Goal: Task Accomplishment & Management: Manage account settings

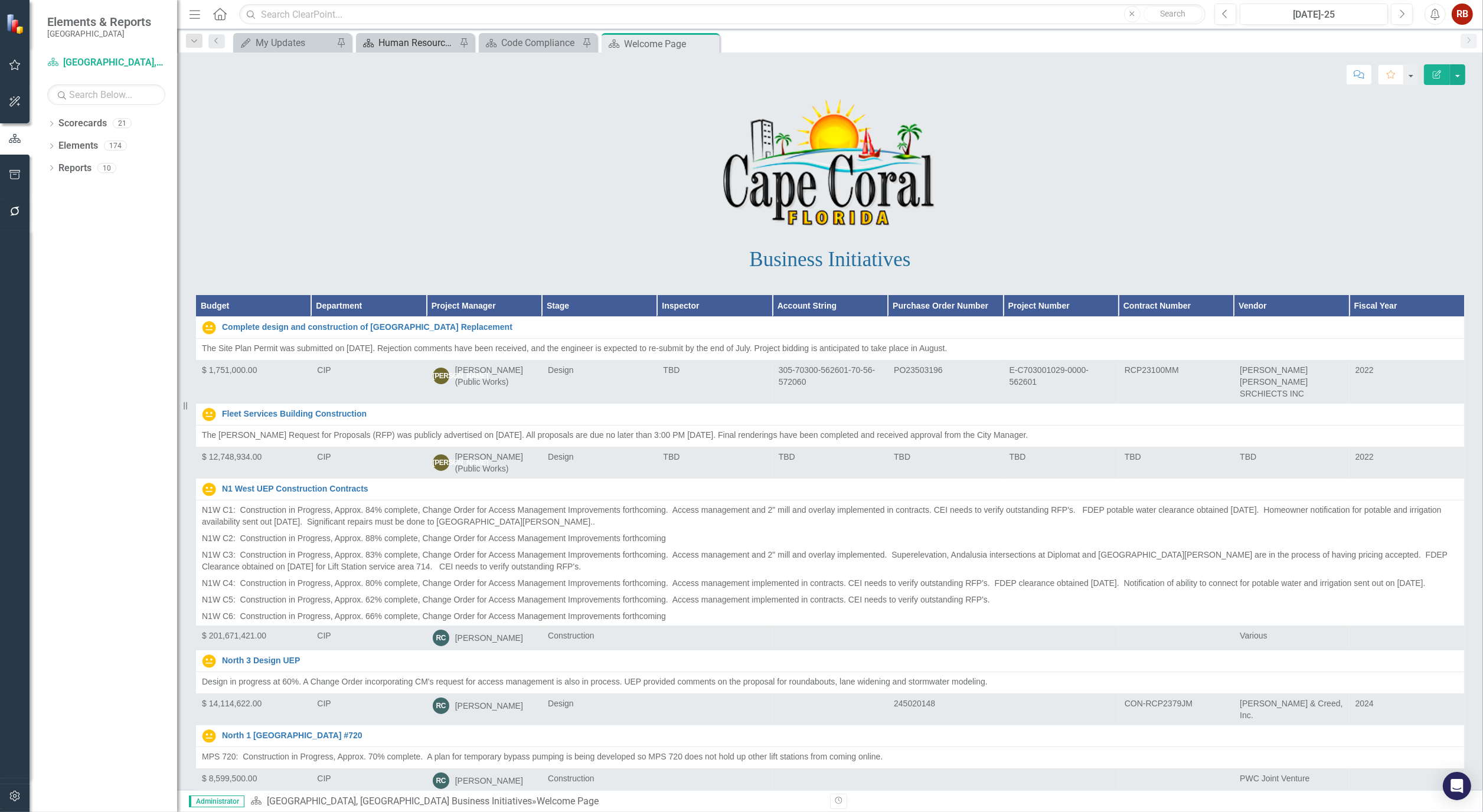
click at [392, 49] on div "Human Resources Analytics Dashboard" at bounding box center [417, 42] width 78 height 14
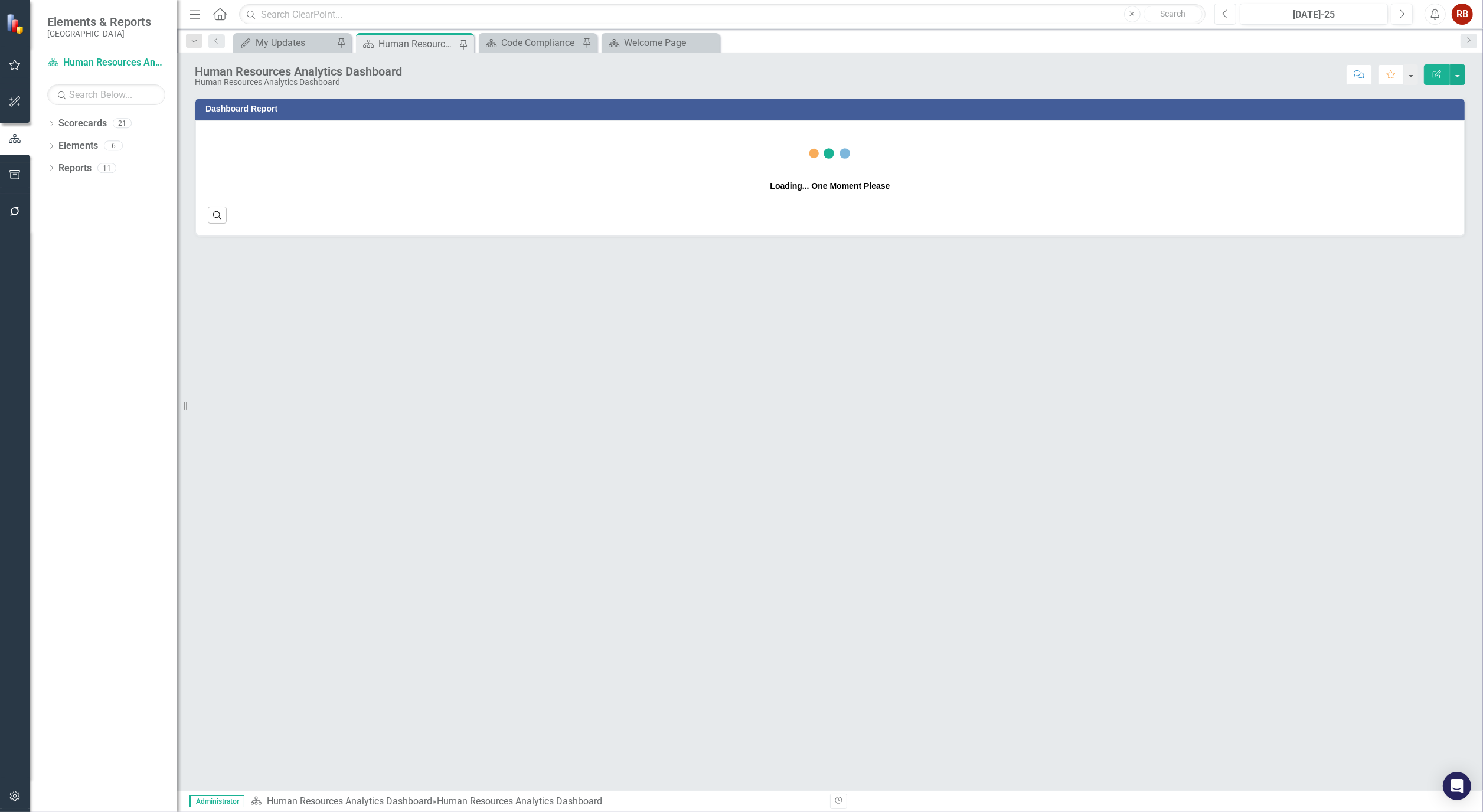
drag, startPoint x: 1223, startPoint y: 16, endPoint x: 1218, endPoint y: 20, distance: 6.4
click at [1218, 20] on button "Previous" at bounding box center [1225, 14] width 22 height 21
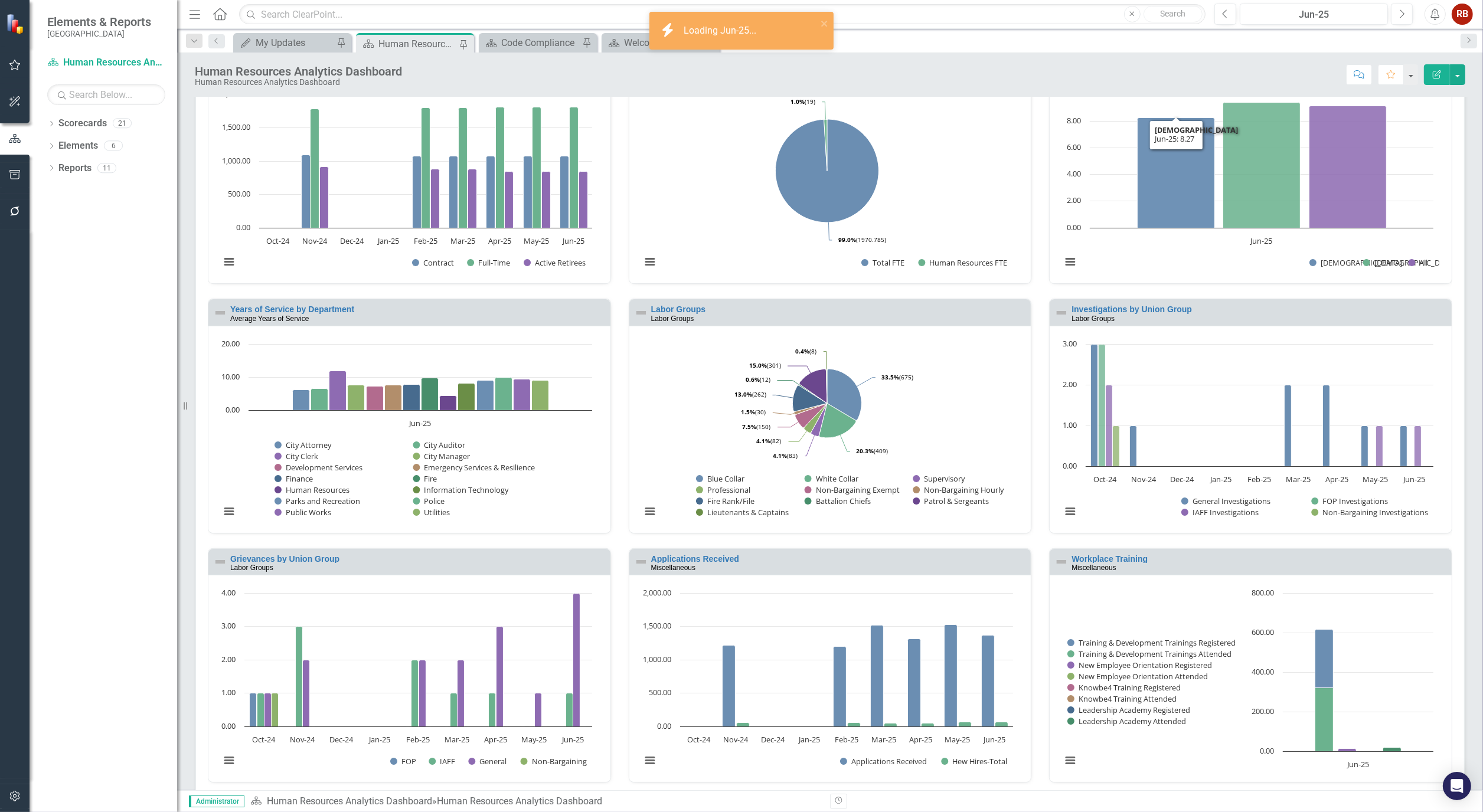
scroll to position [391, 0]
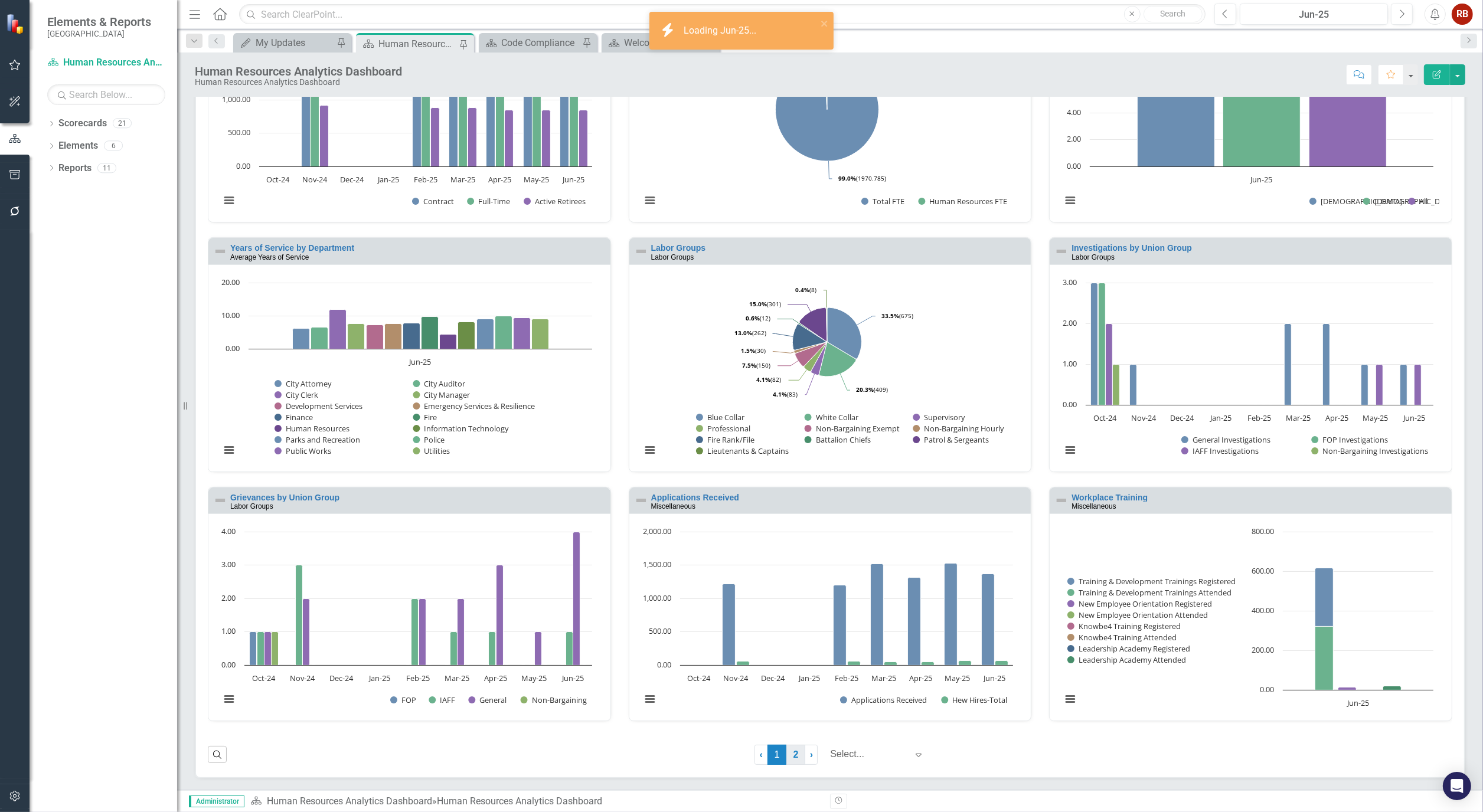
click at [791, 757] on link "2" at bounding box center [796, 755] width 19 height 20
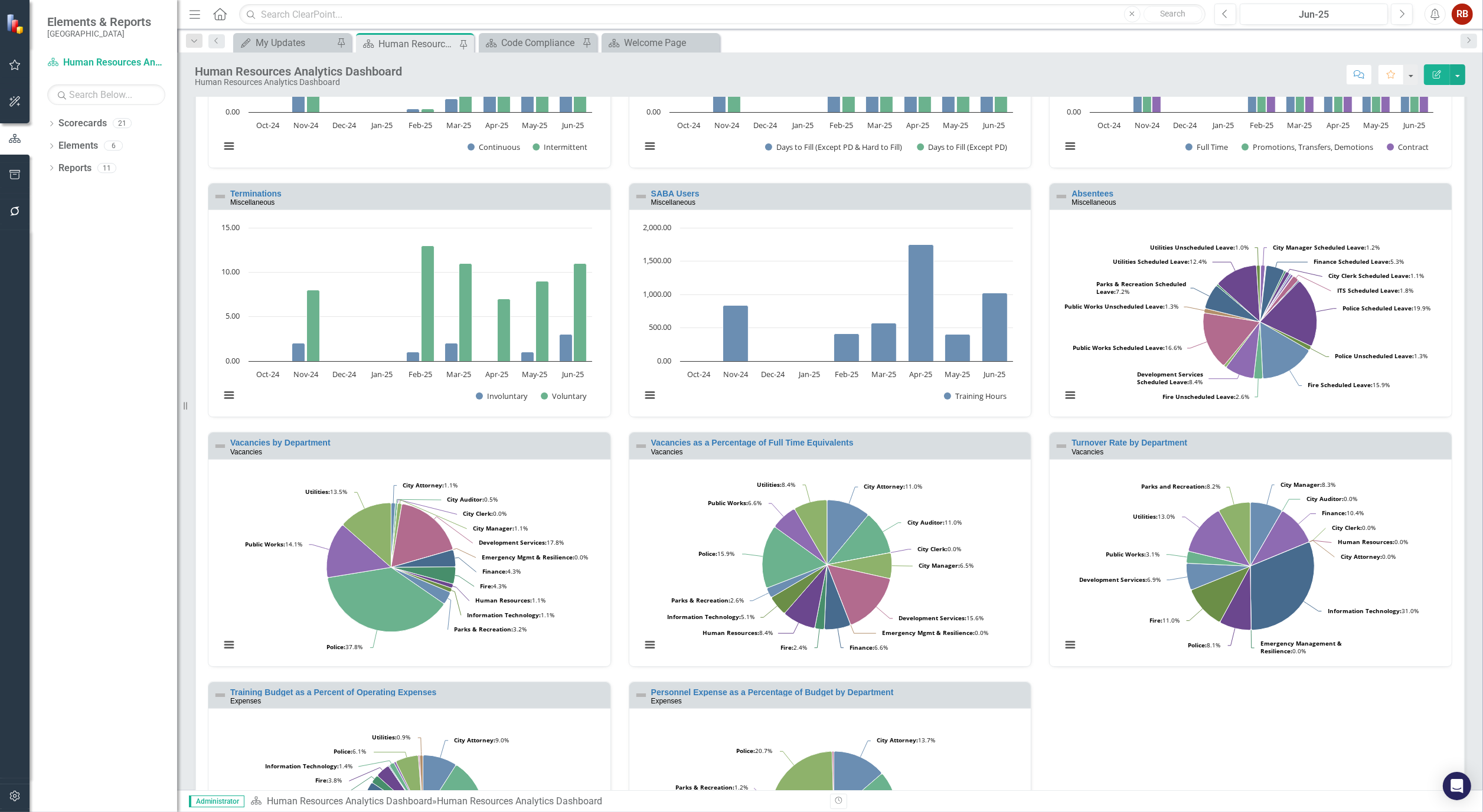
scroll to position [197, 0]
click at [1129, 439] on link "Turnover Rate by Department" at bounding box center [1129, 442] width 116 height 9
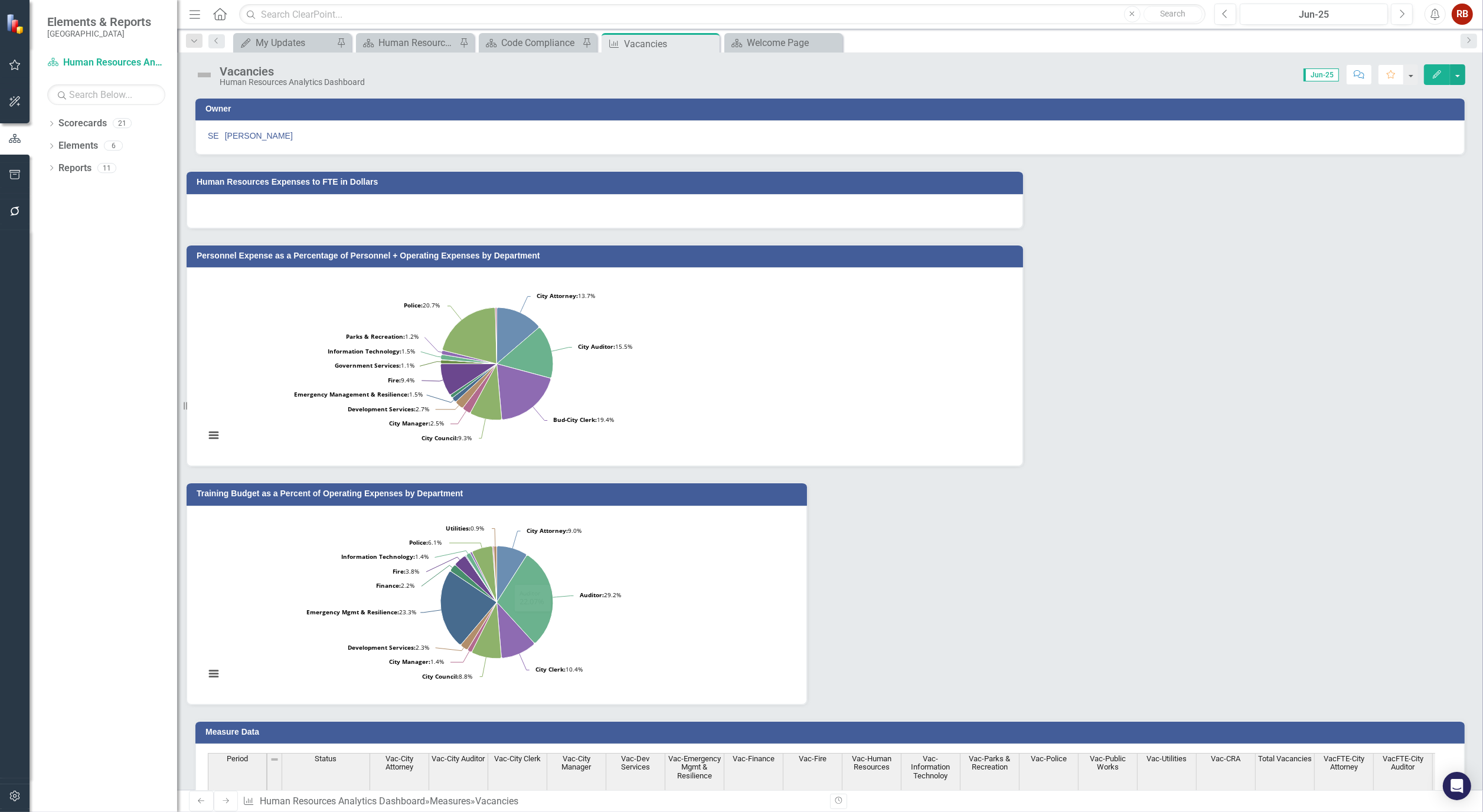
click at [1441, 74] on icon "Edit" at bounding box center [1436, 74] width 11 height 8
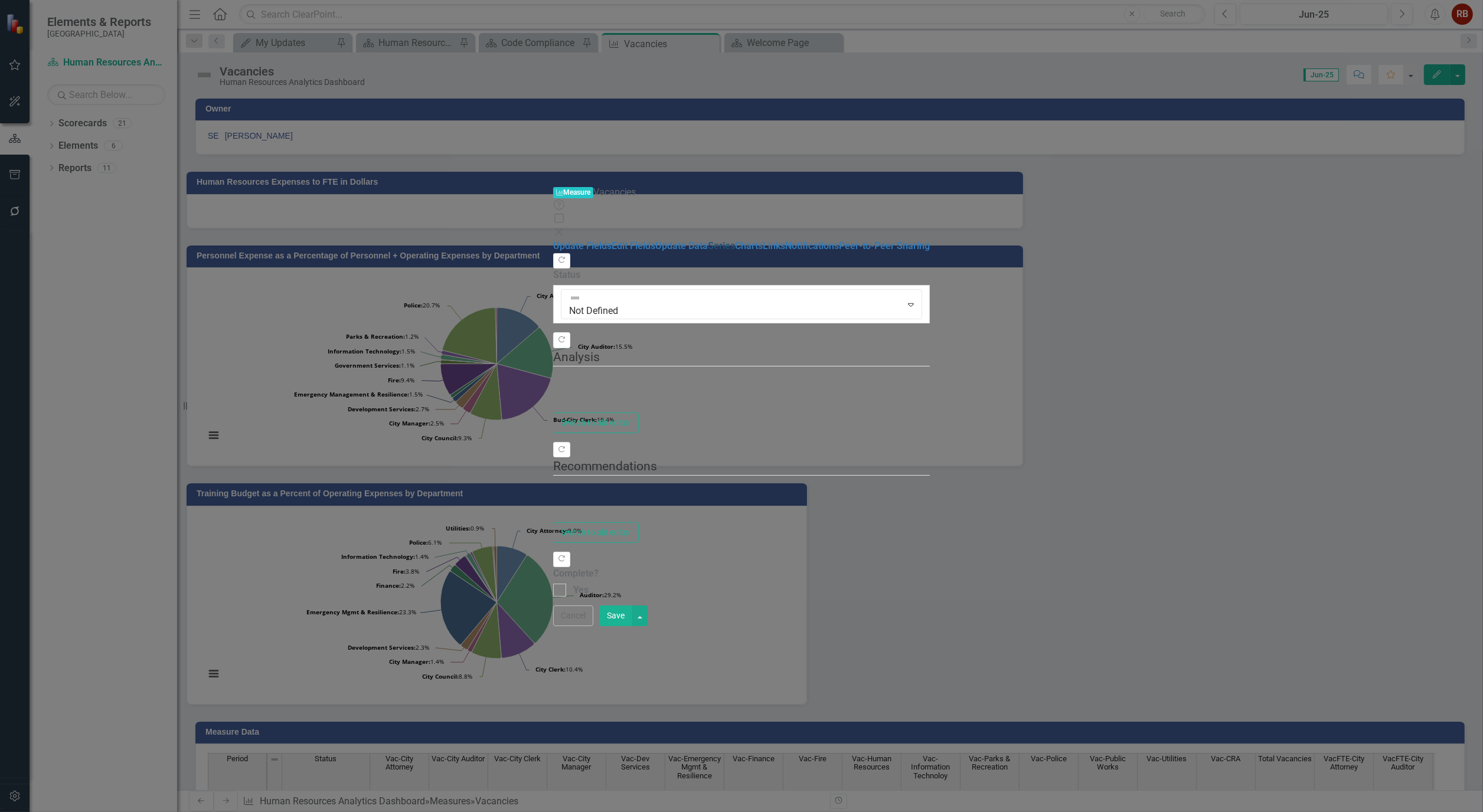
click at [708, 240] on link "Series" at bounding box center [721, 246] width 27 height 11
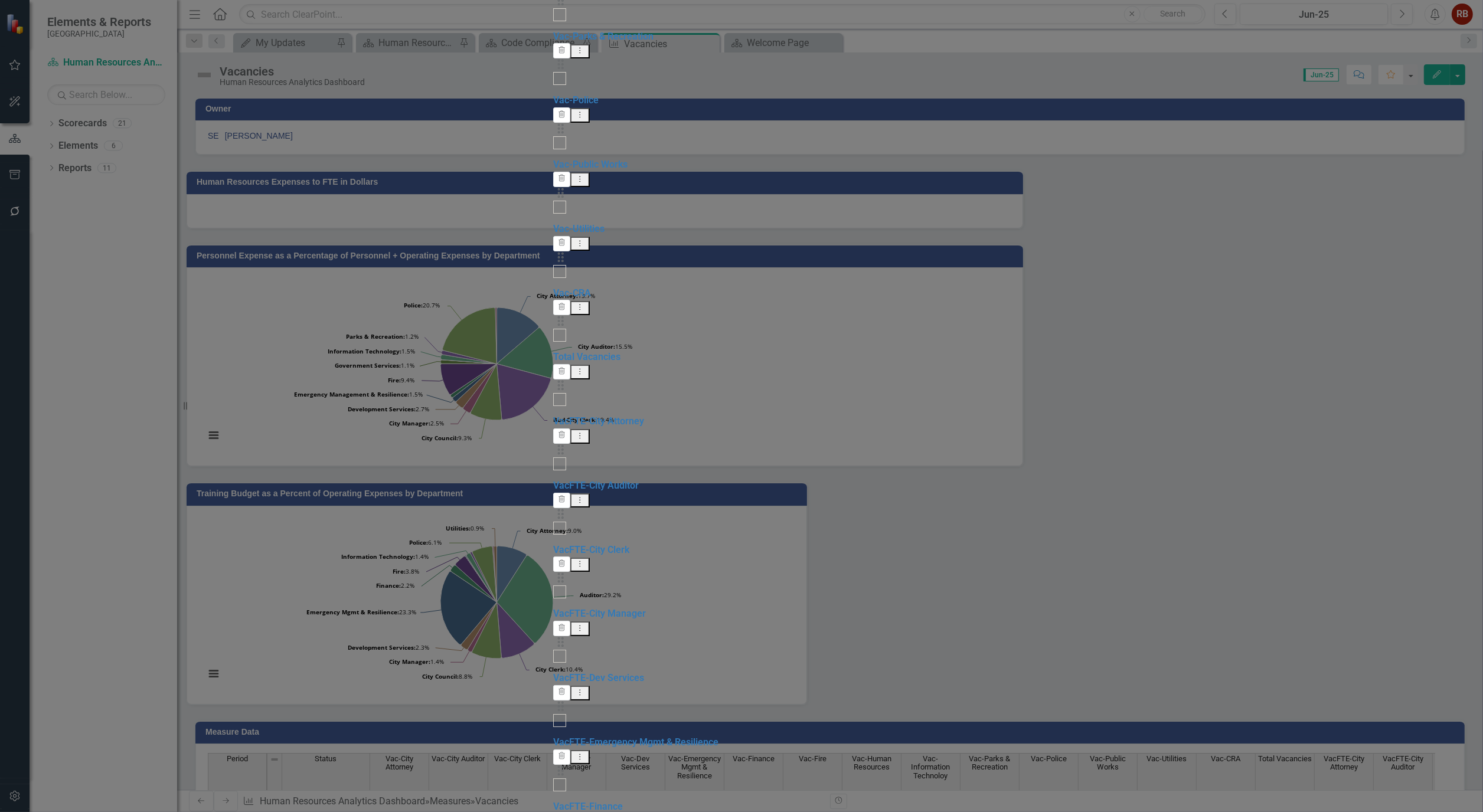
checkbox input "false"
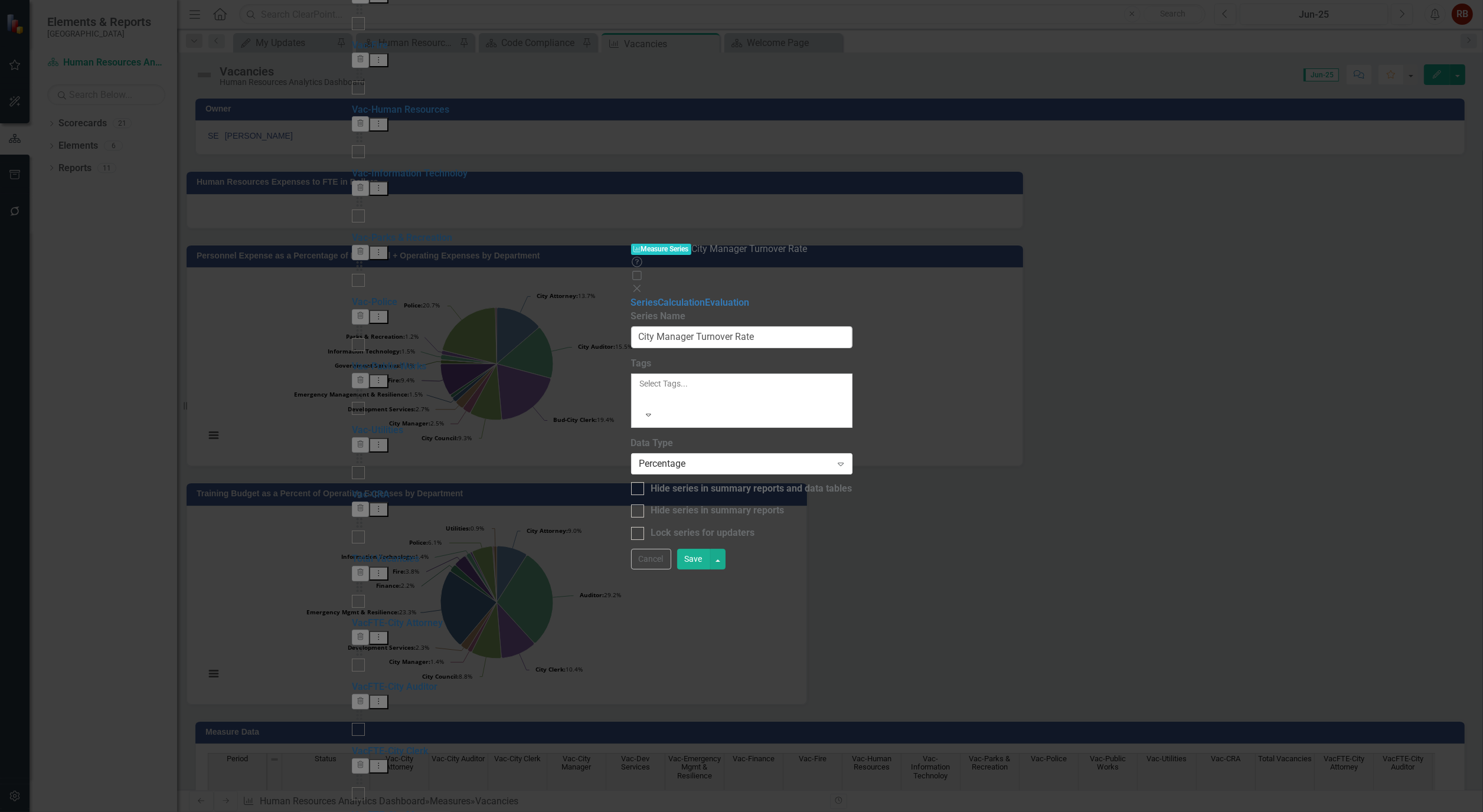
click at [710, 570] on button "Save" at bounding box center [694, 559] width 33 height 21
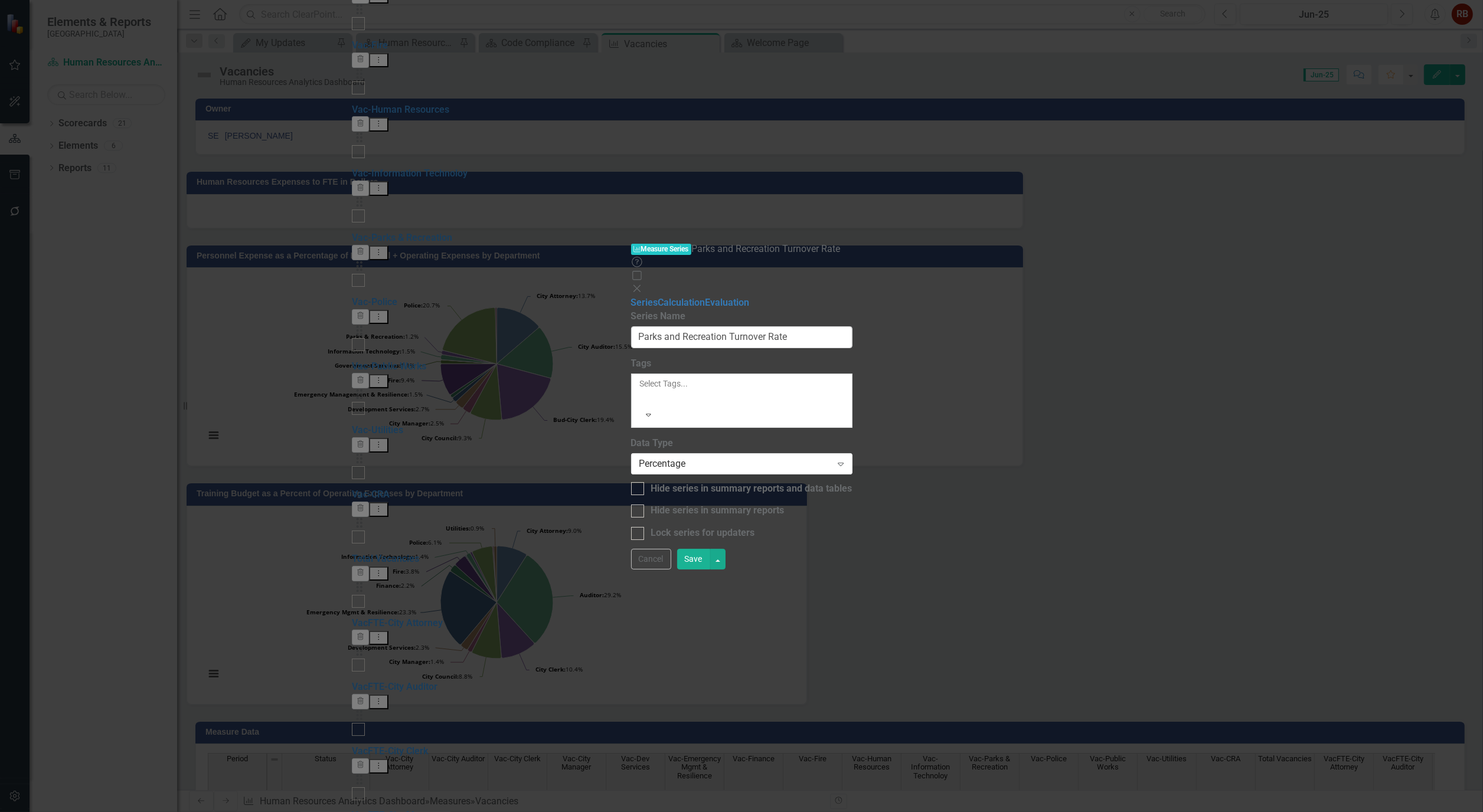
click at [710, 570] on button "Save" at bounding box center [694, 559] width 33 height 21
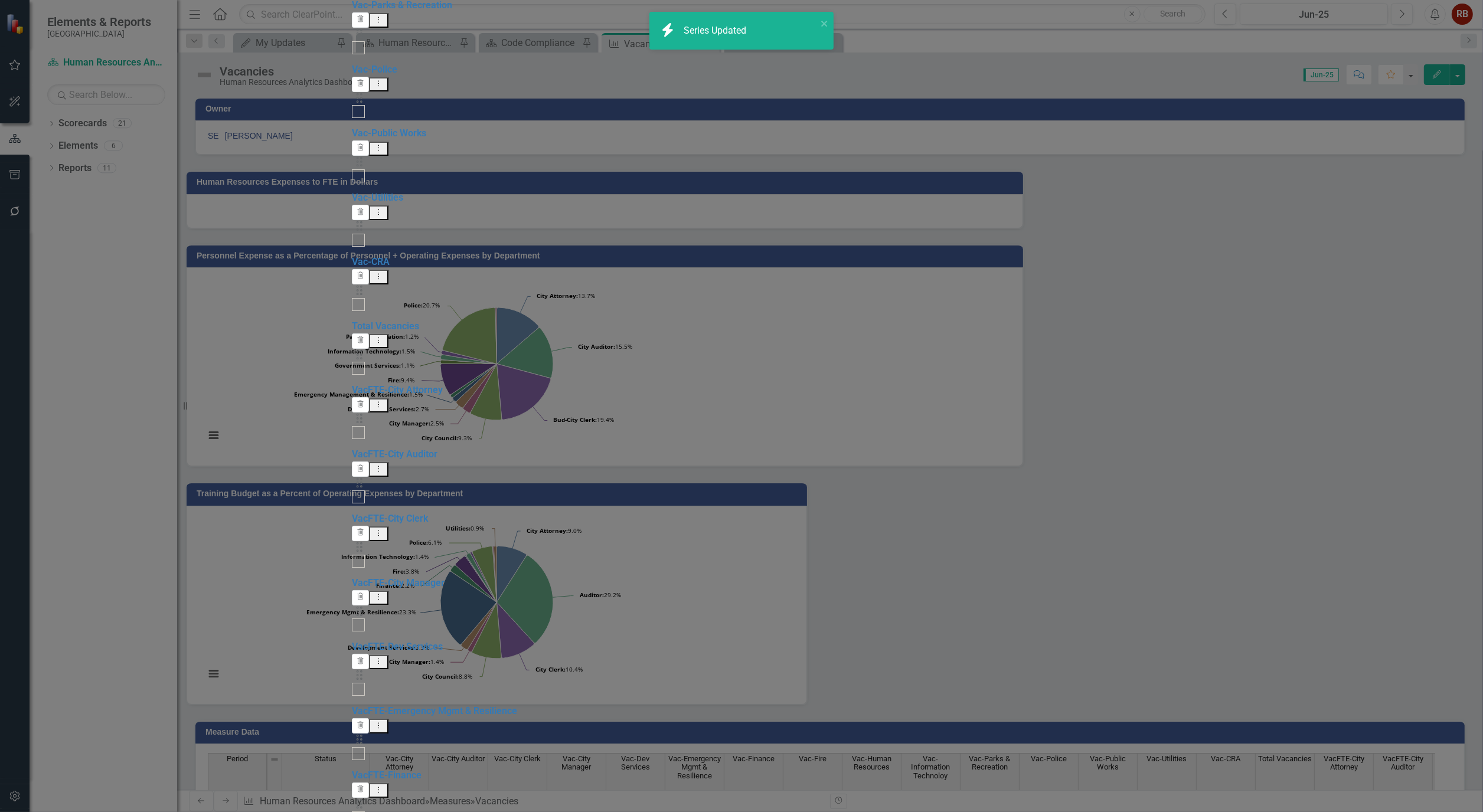
checkbox input "false"
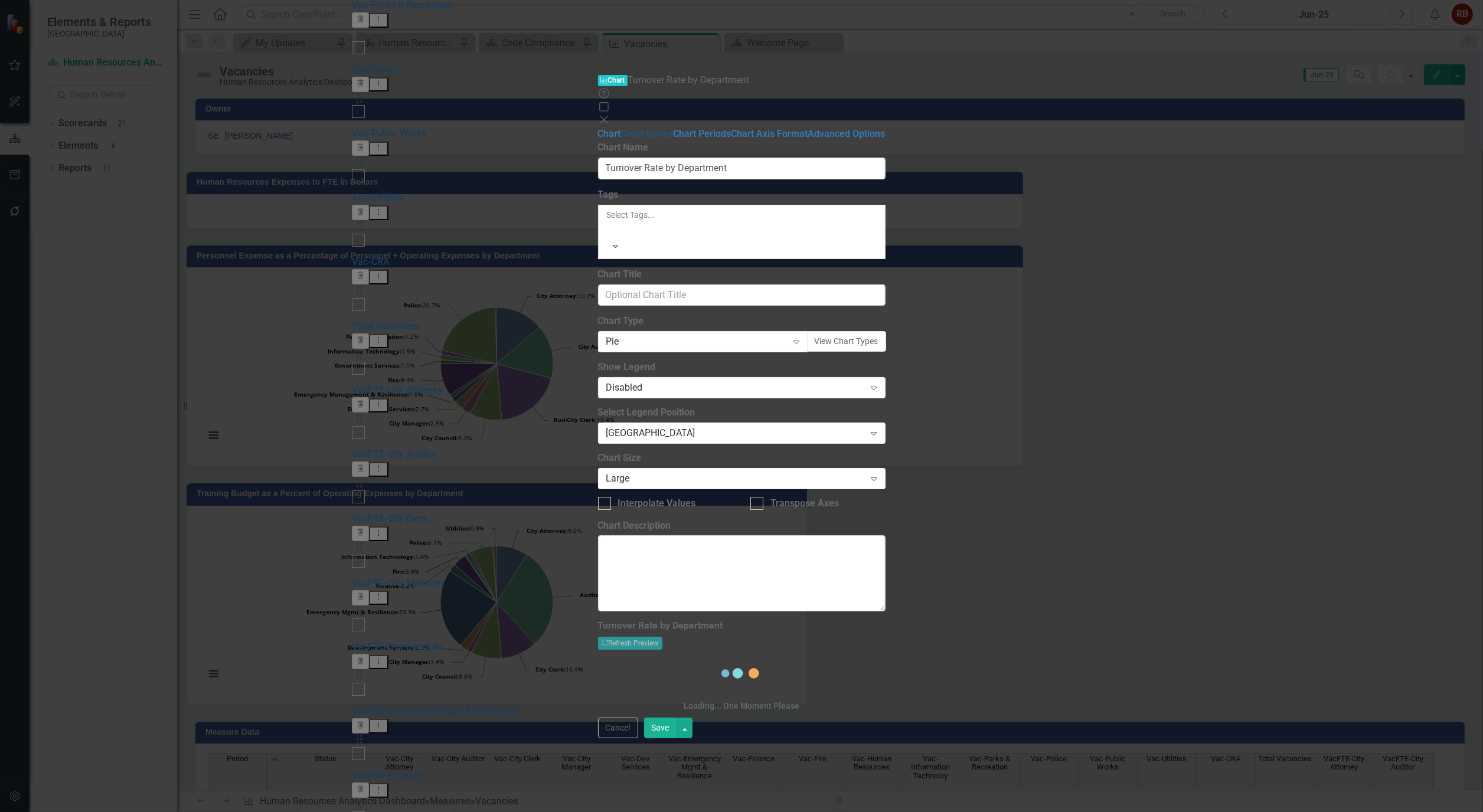
click at [621, 128] on link "Chart Series" at bounding box center [647, 134] width 52 height 11
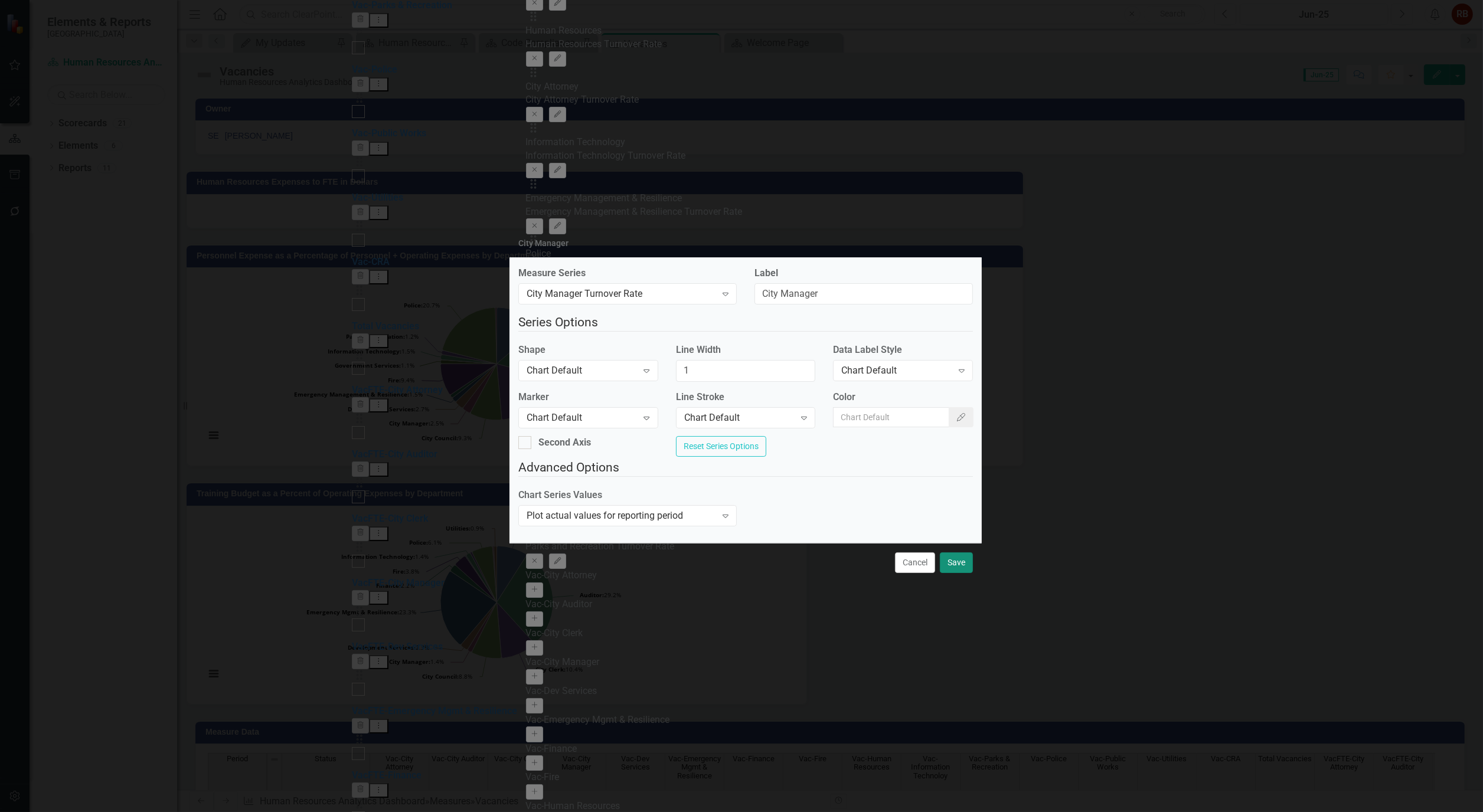
click at [963, 569] on button "Save" at bounding box center [957, 562] width 33 height 21
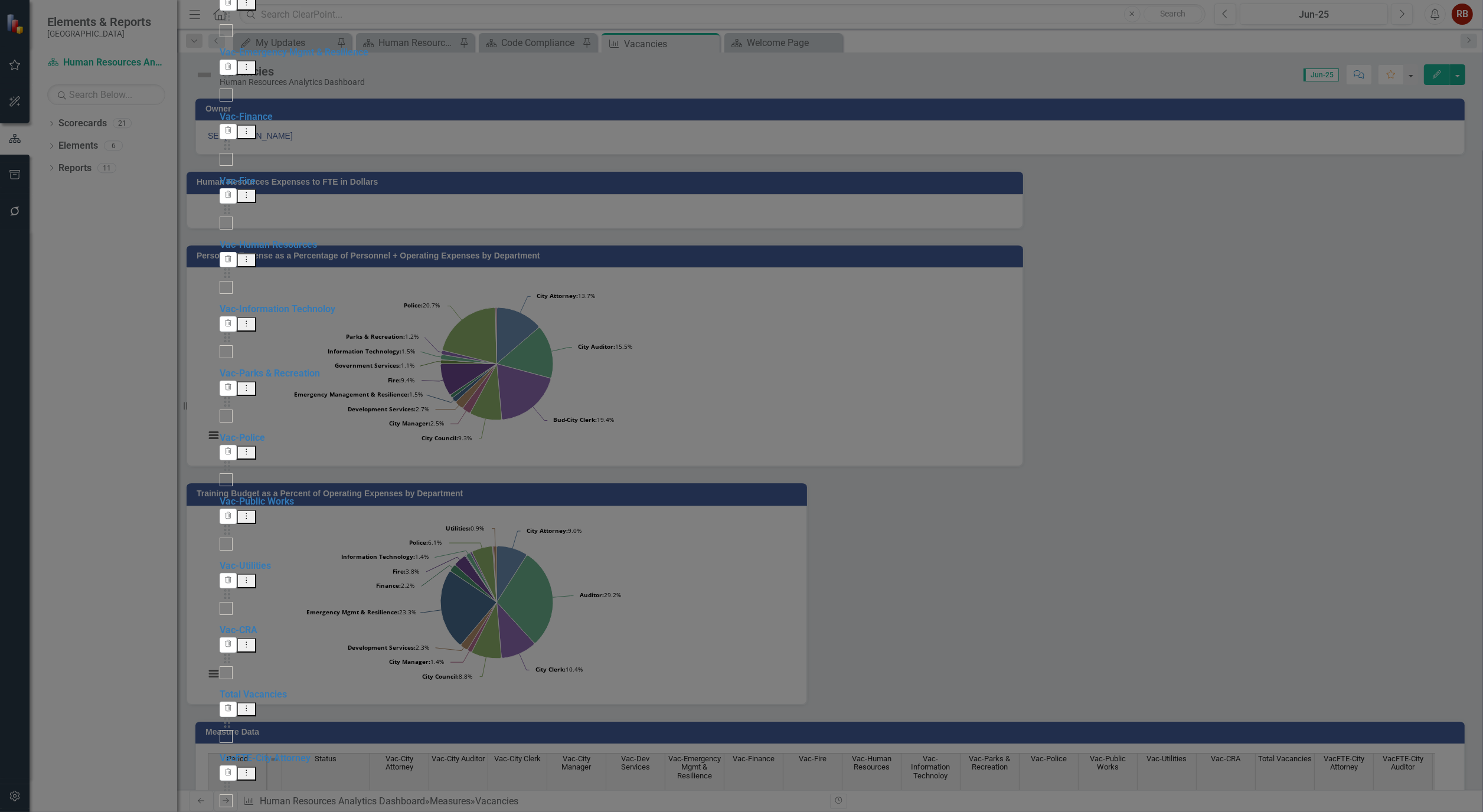
scroll to position [0, 1716]
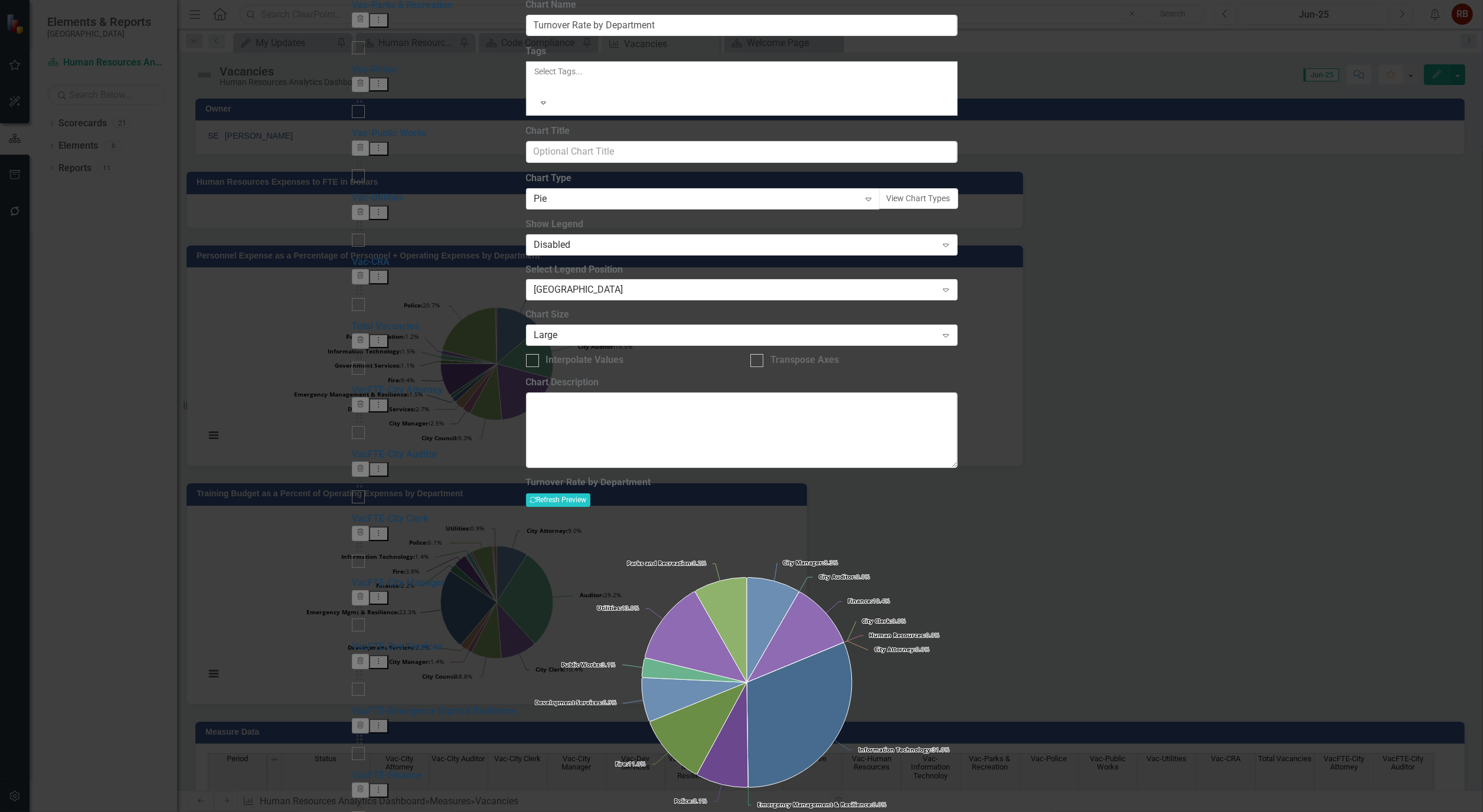
click at [554, 108] on div "Expand" at bounding box center [544, 103] width 20 height 18
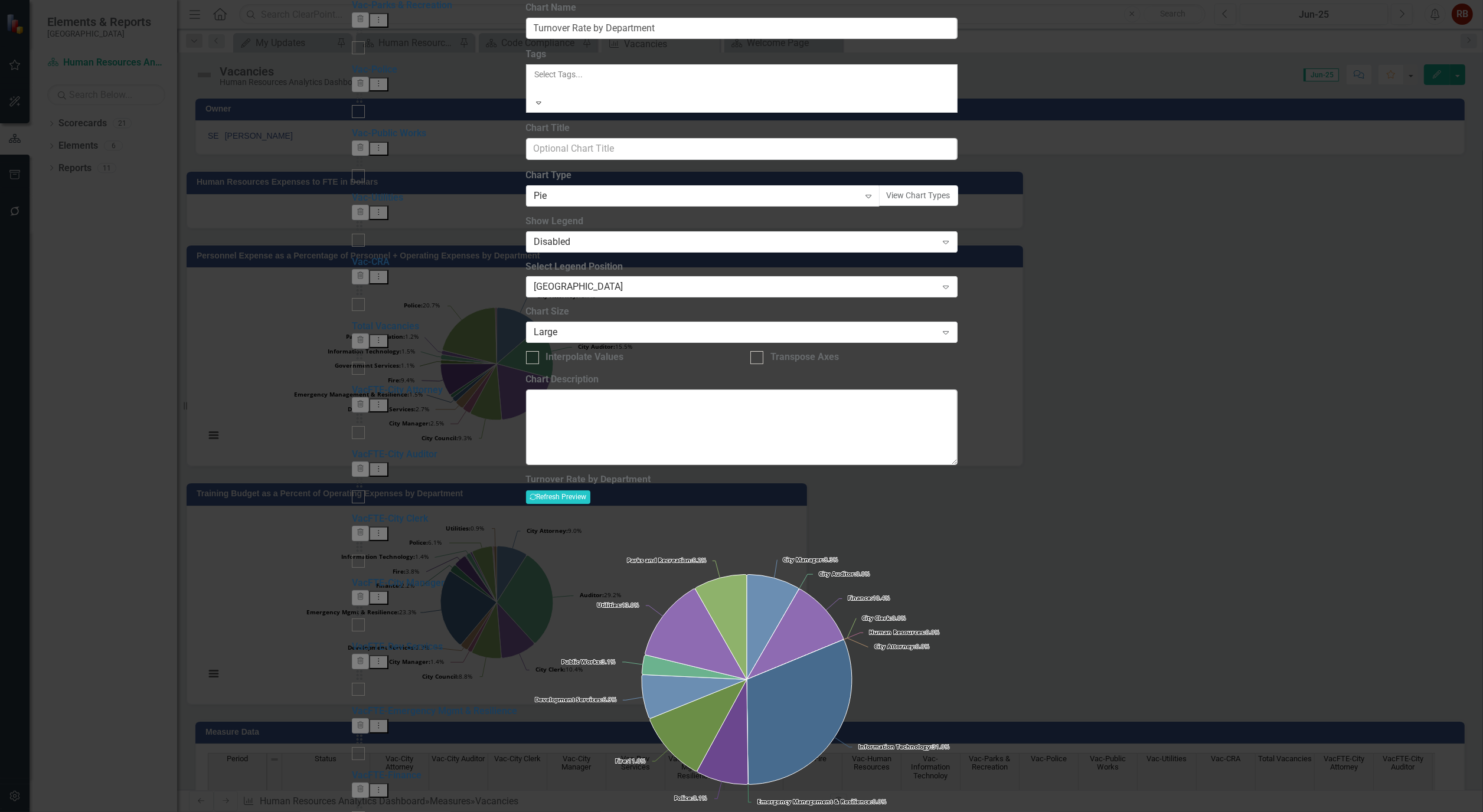
click at [544, 108] on div "Expand" at bounding box center [538, 103] width 11 height 12
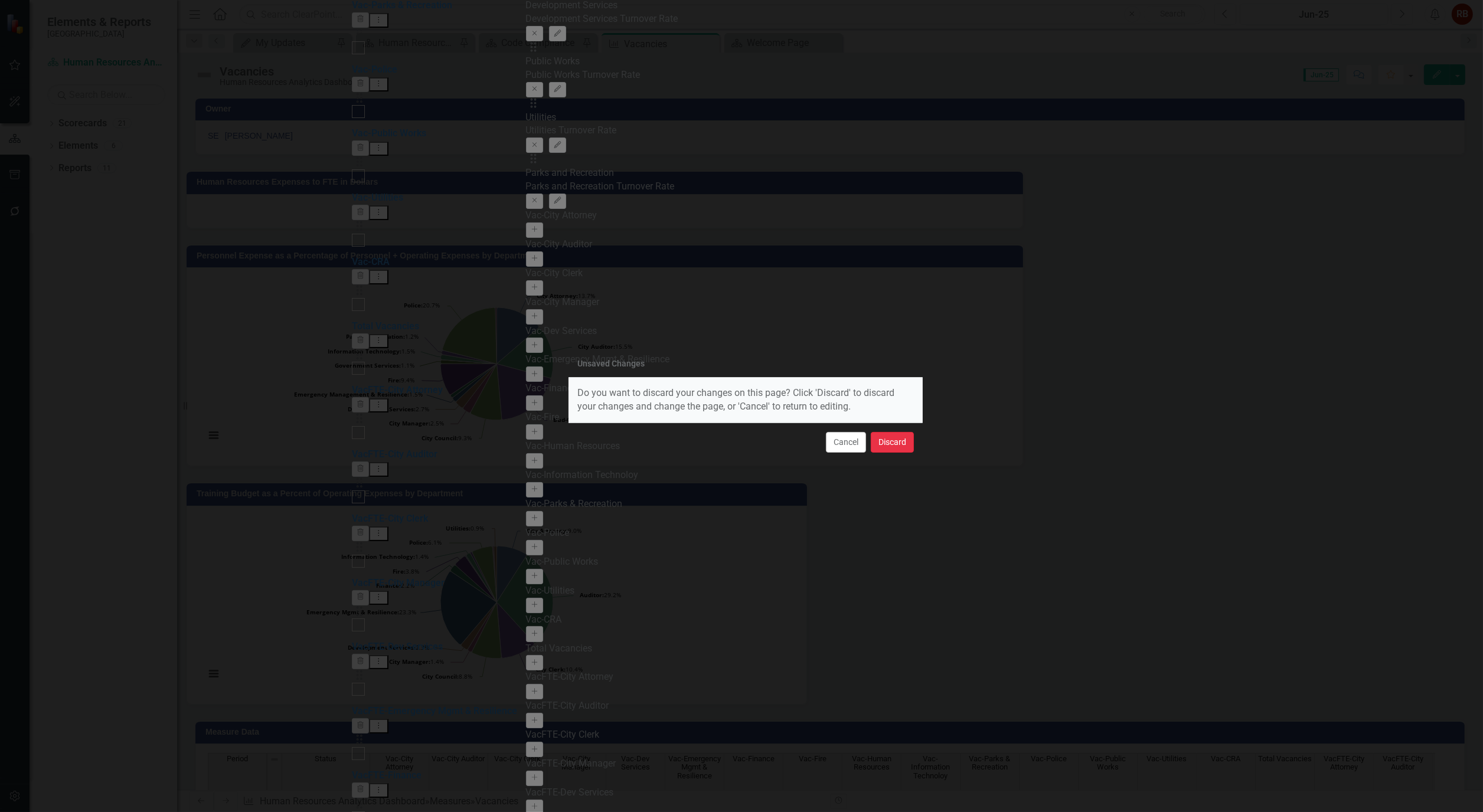
click at [893, 438] on button "Discard" at bounding box center [892, 442] width 43 height 21
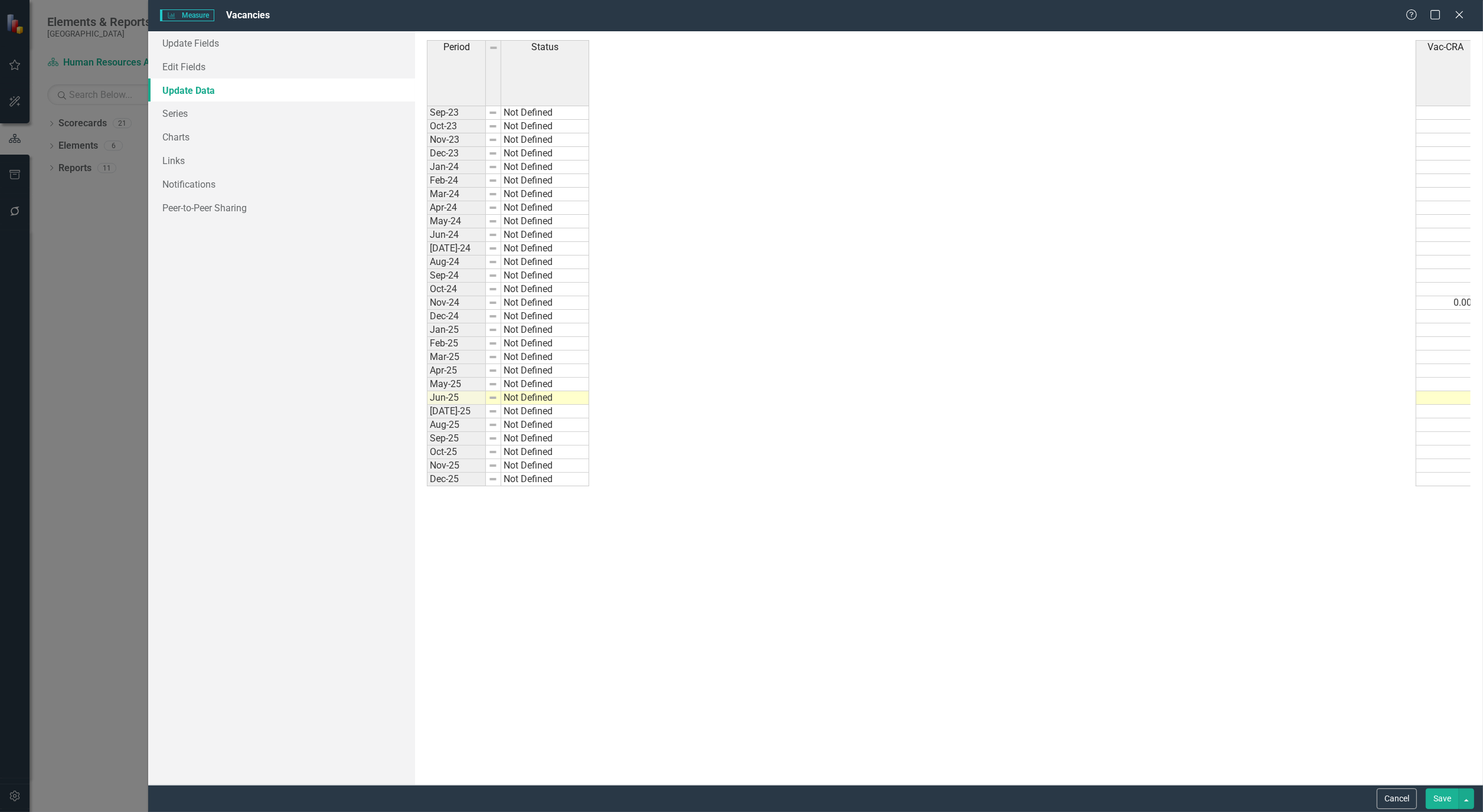
scroll to position [0, 1716]
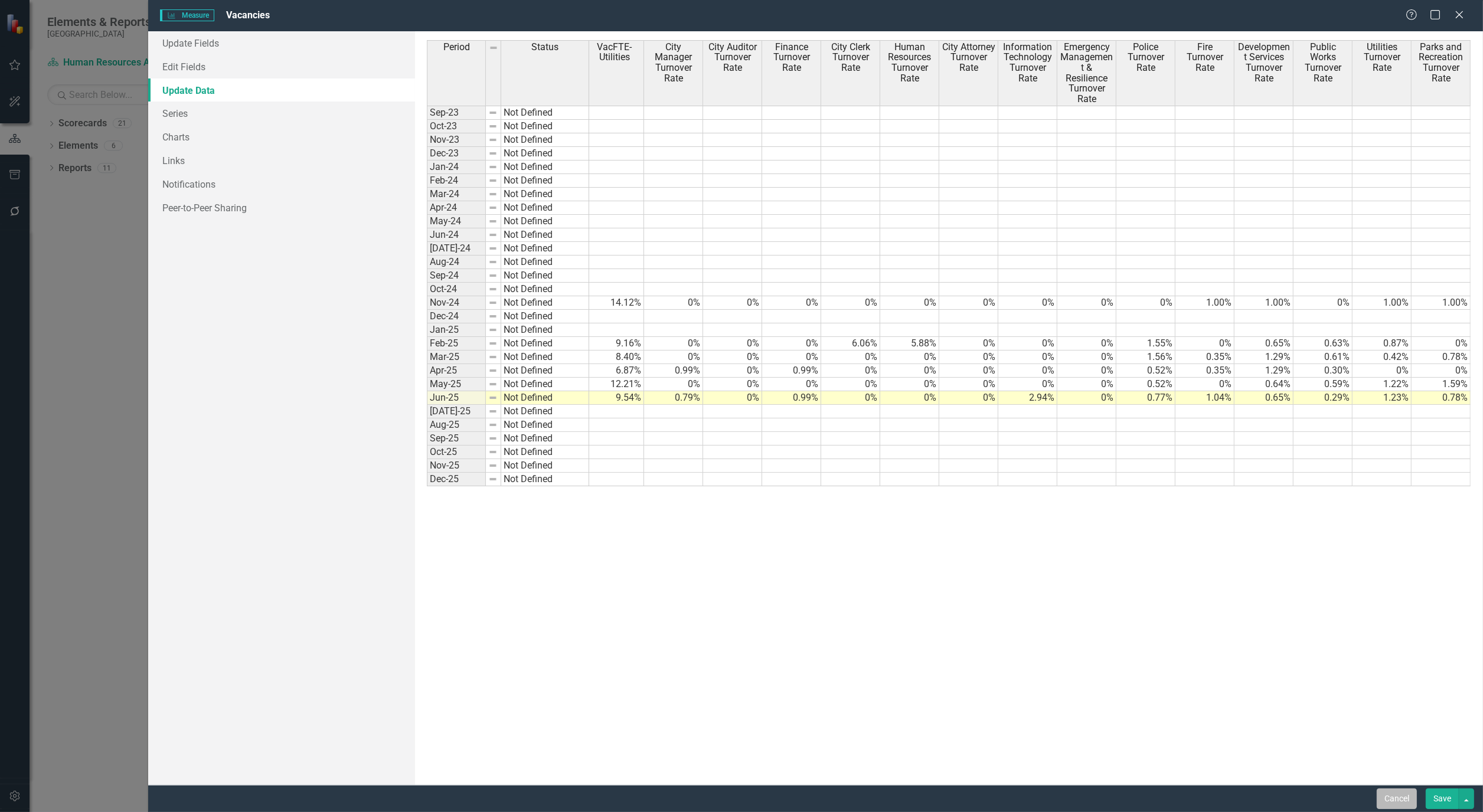
click at [1388, 796] on button "Cancel" at bounding box center [1397, 799] width 40 height 21
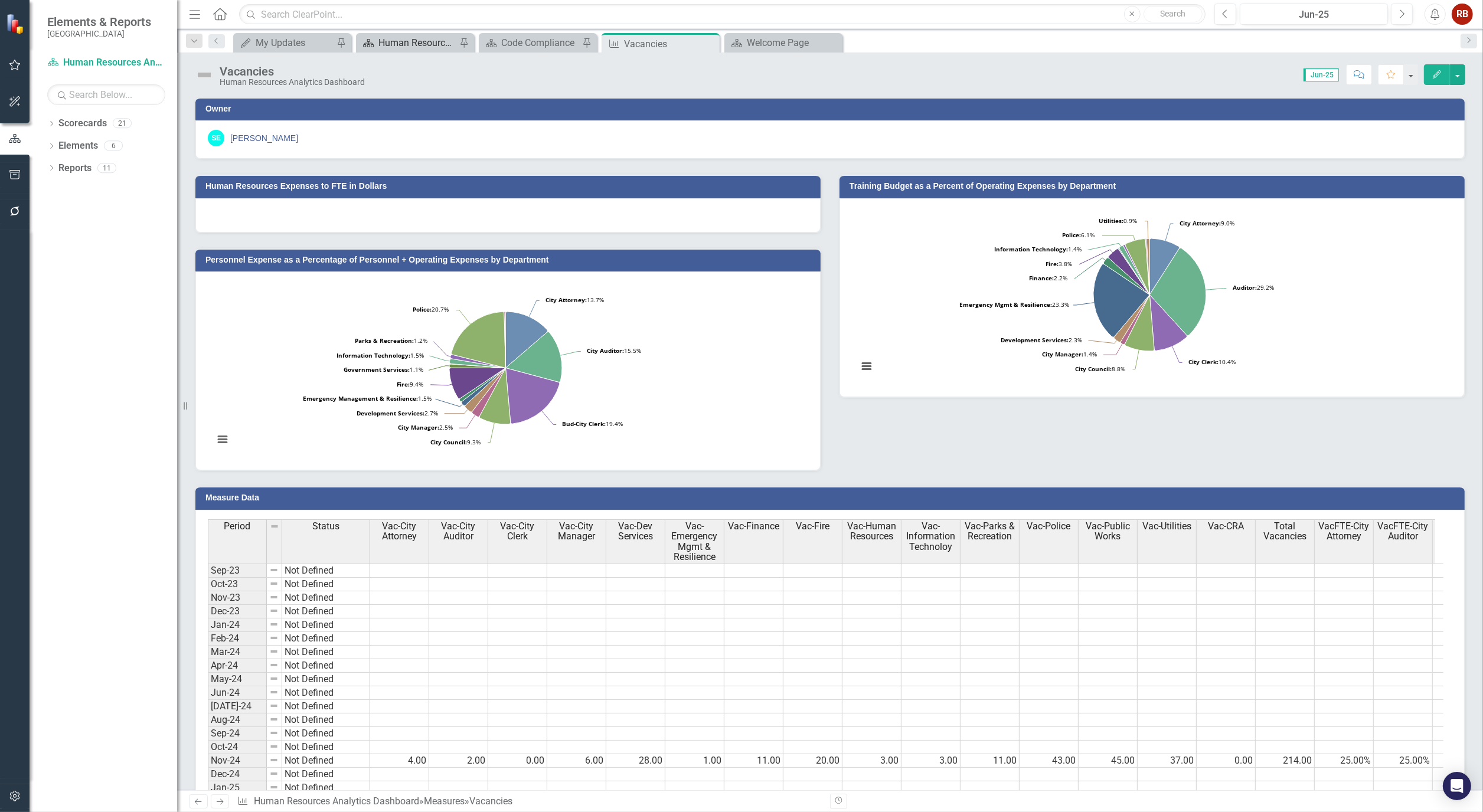
click at [421, 40] on div "Human Resources Analytics Dashboard" at bounding box center [417, 42] width 78 height 14
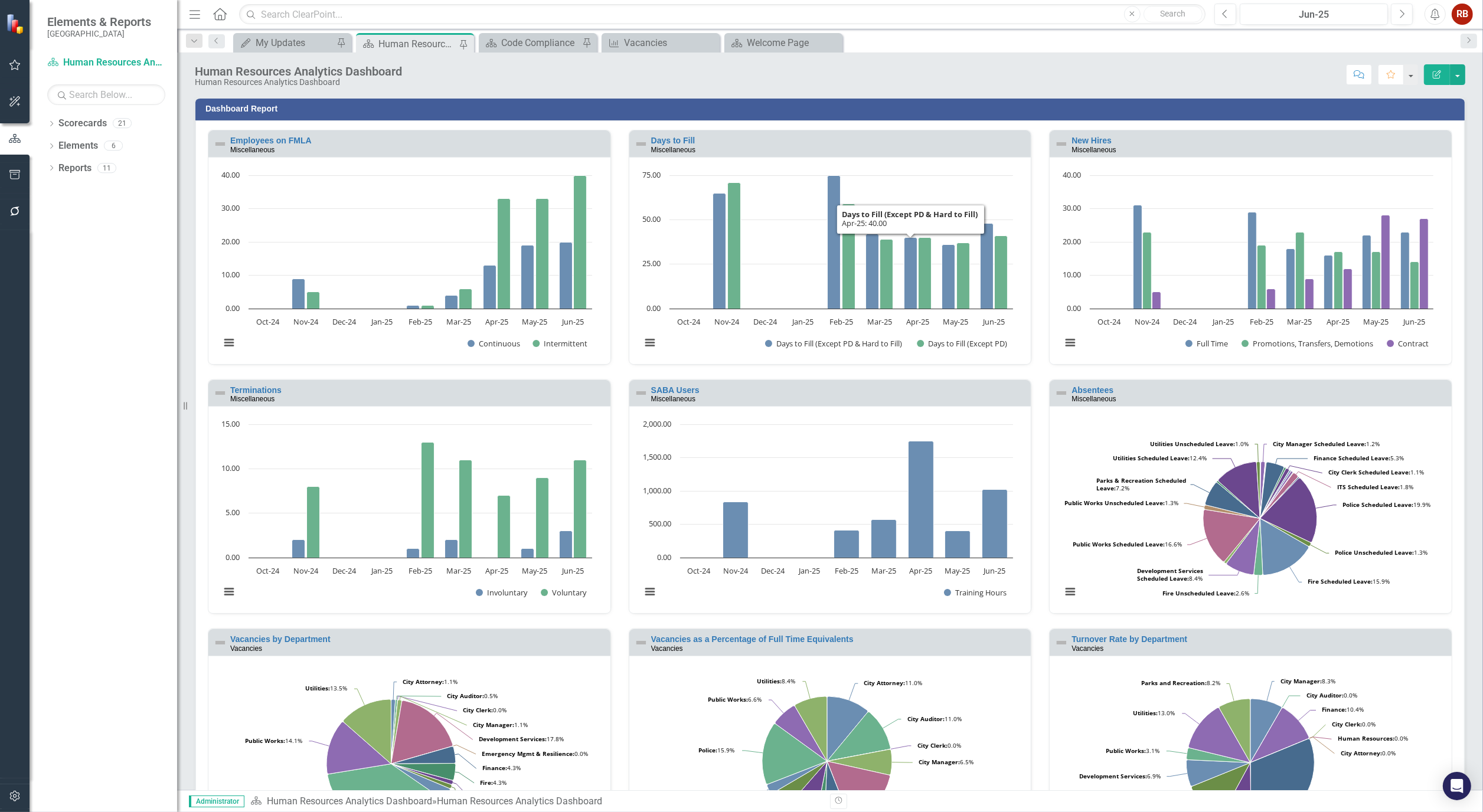
scroll to position [1, 0]
click at [654, 42] on div "Vacancies" at bounding box center [663, 42] width 78 height 14
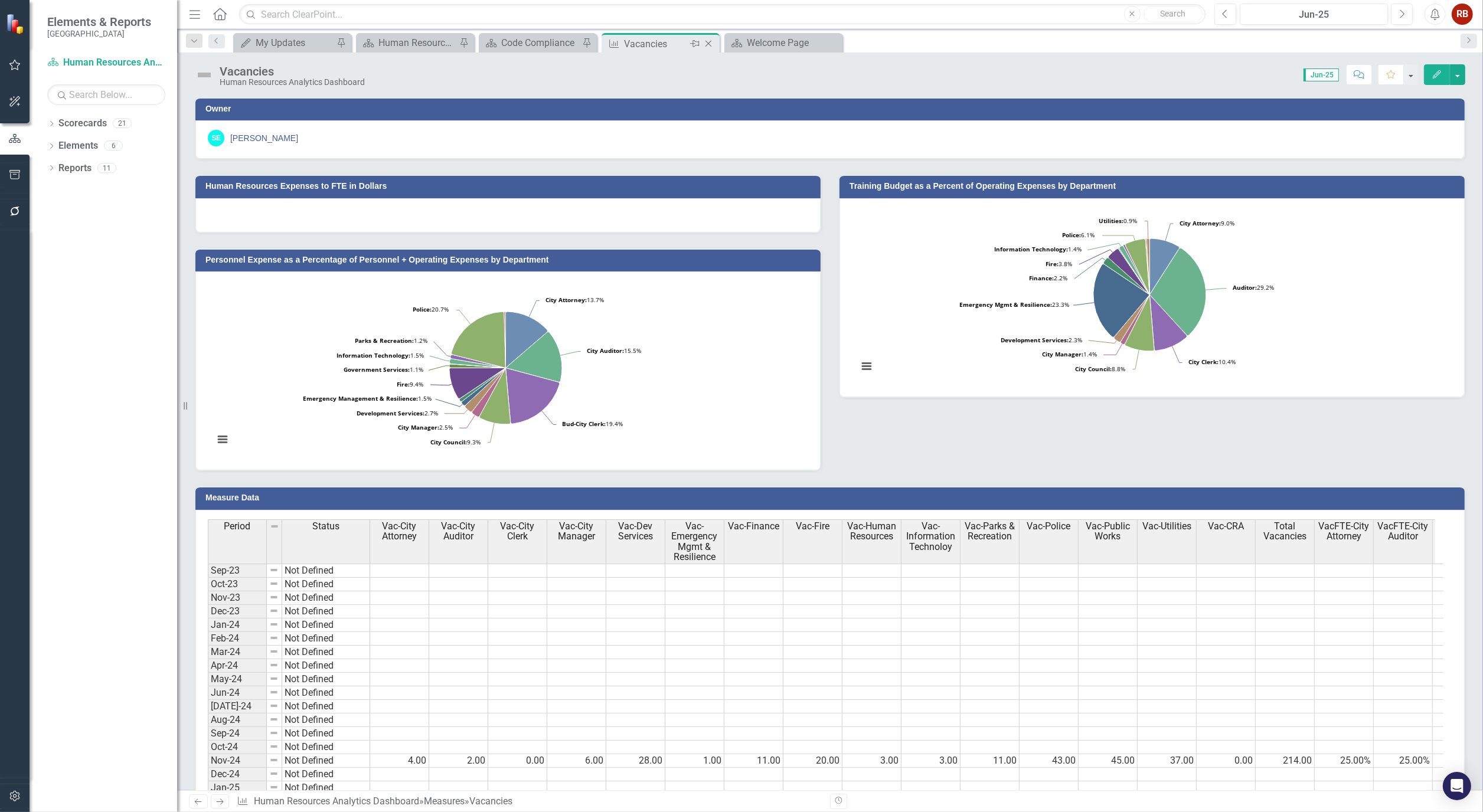
click at [710, 43] on icon "Close" at bounding box center [708, 44] width 12 height 9
click at [426, 40] on div "Human Resources Analytics Dashboard" at bounding box center [417, 42] width 78 height 14
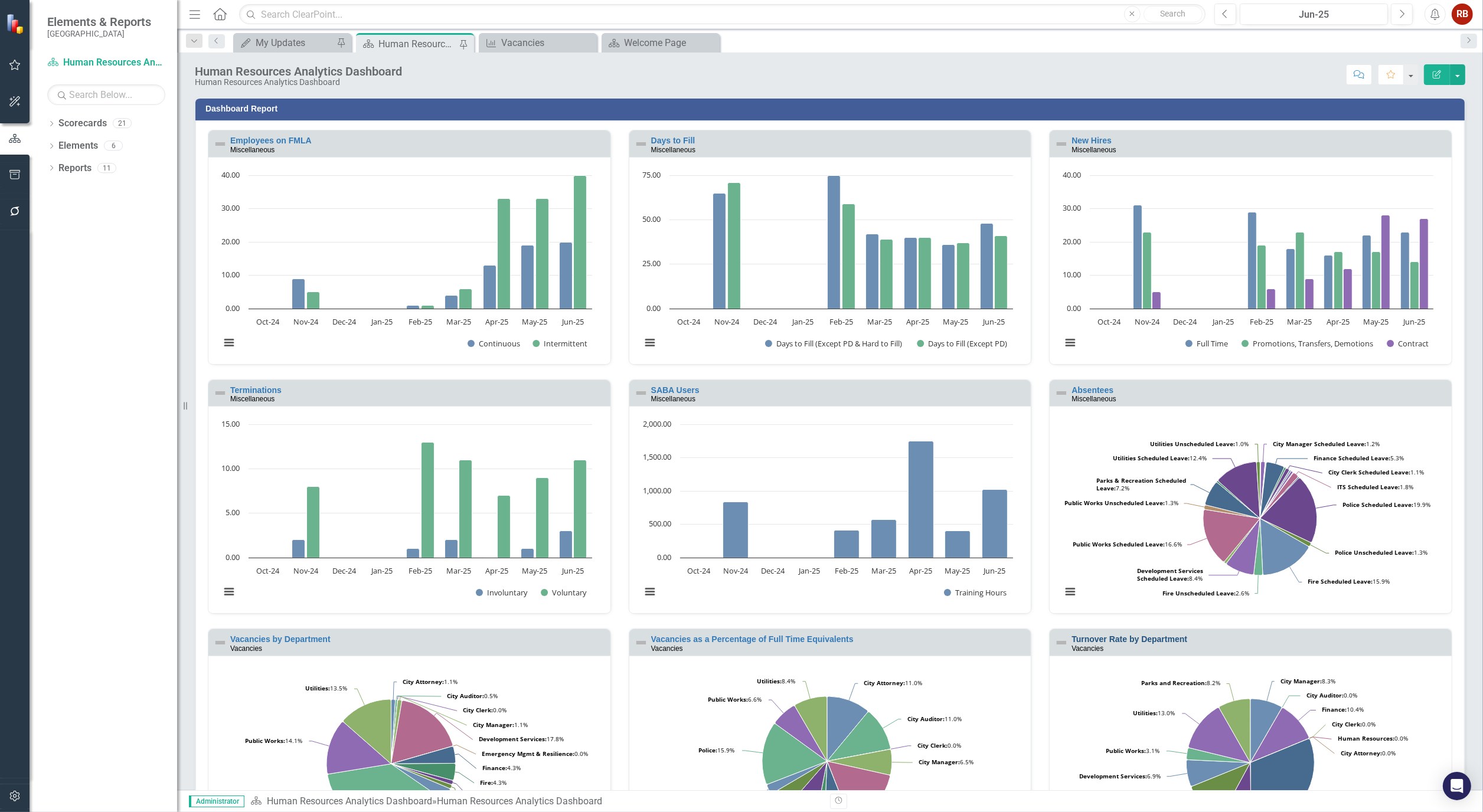
click at [1122, 639] on link "Turnover Rate by Department" at bounding box center [1129, 639] width 116 height 9
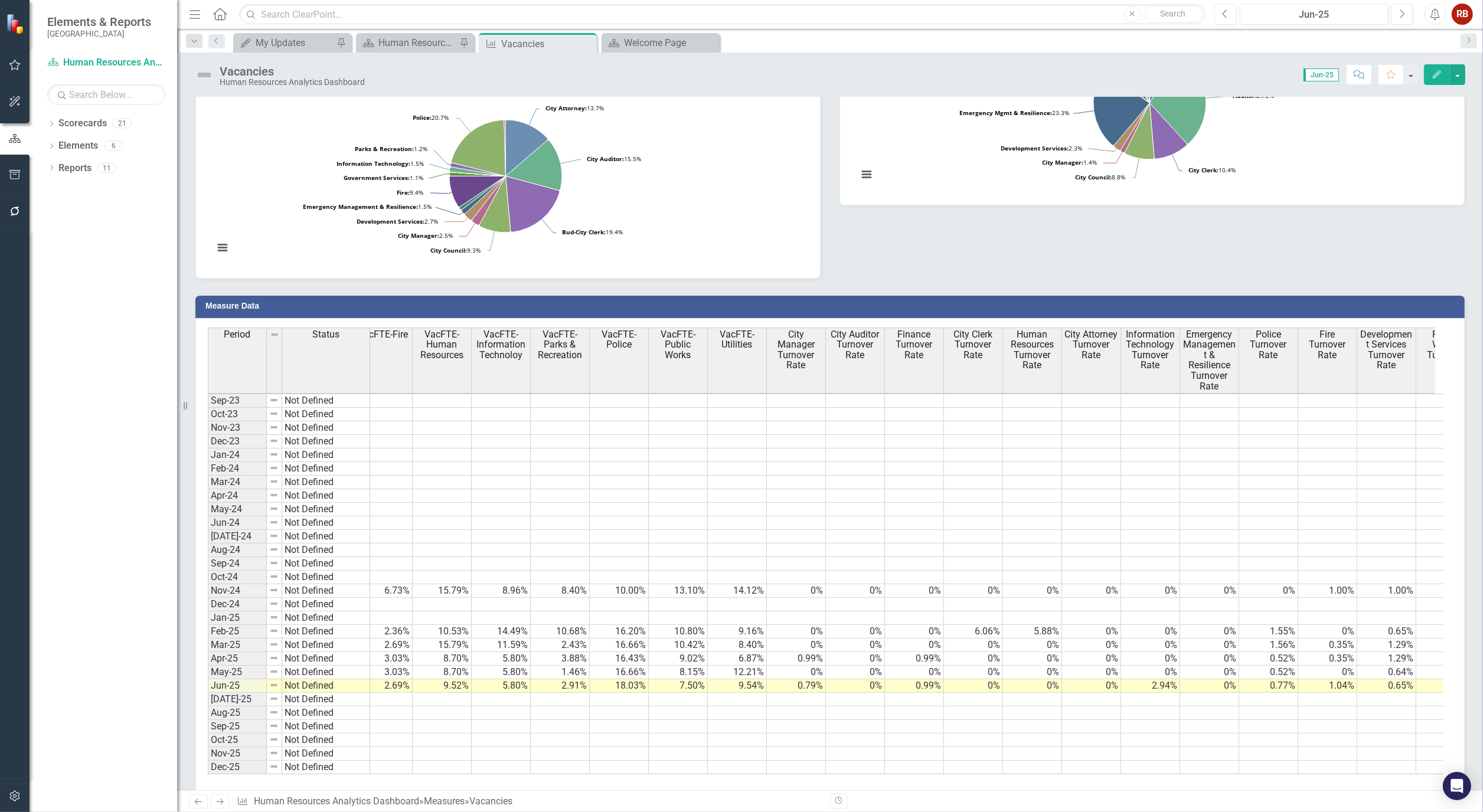
scroll to position [0, 1409]
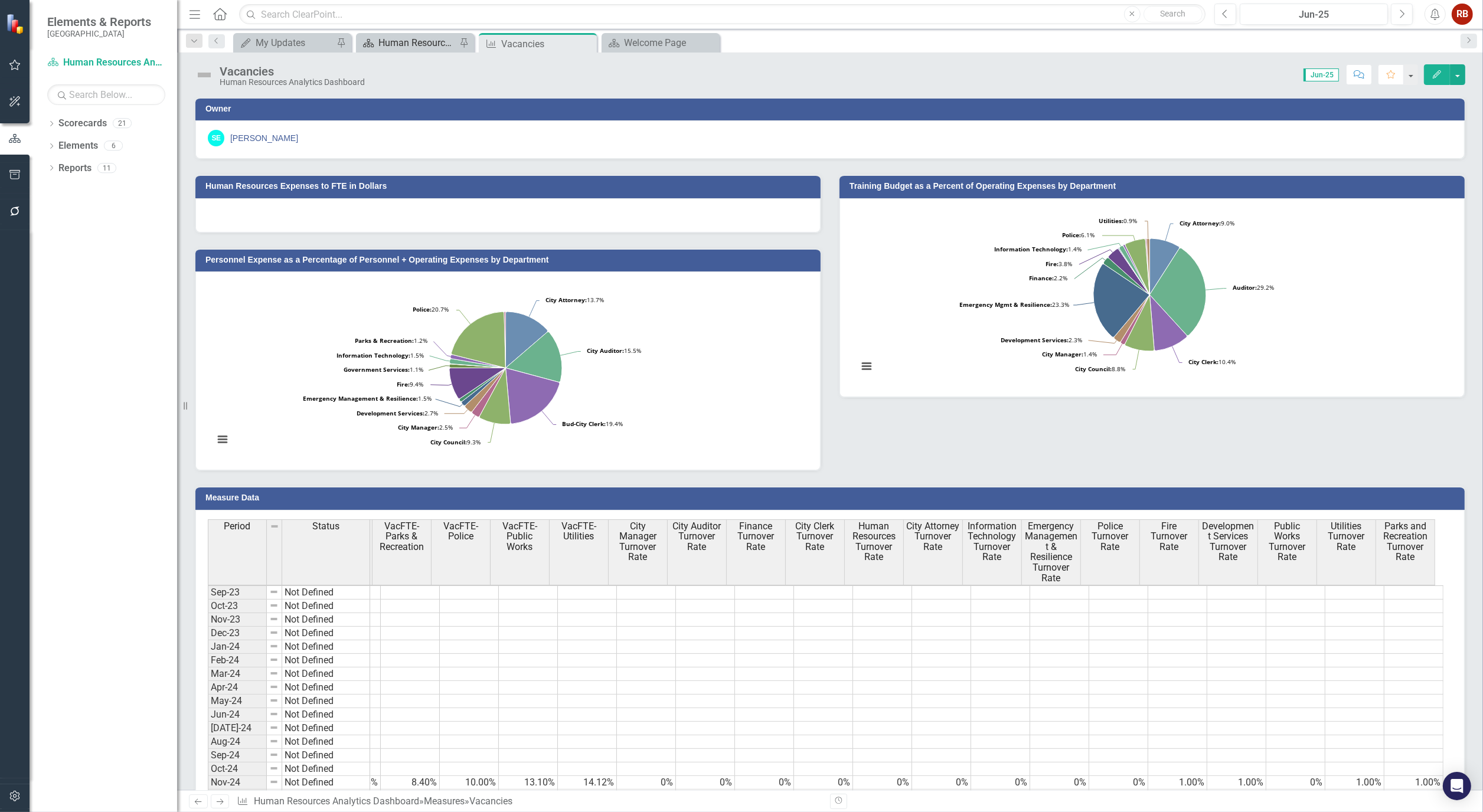
click at [421, 42] on div "Human Resources Analytics Dashboard" at bounding box center [417, 42] width 78 height 14
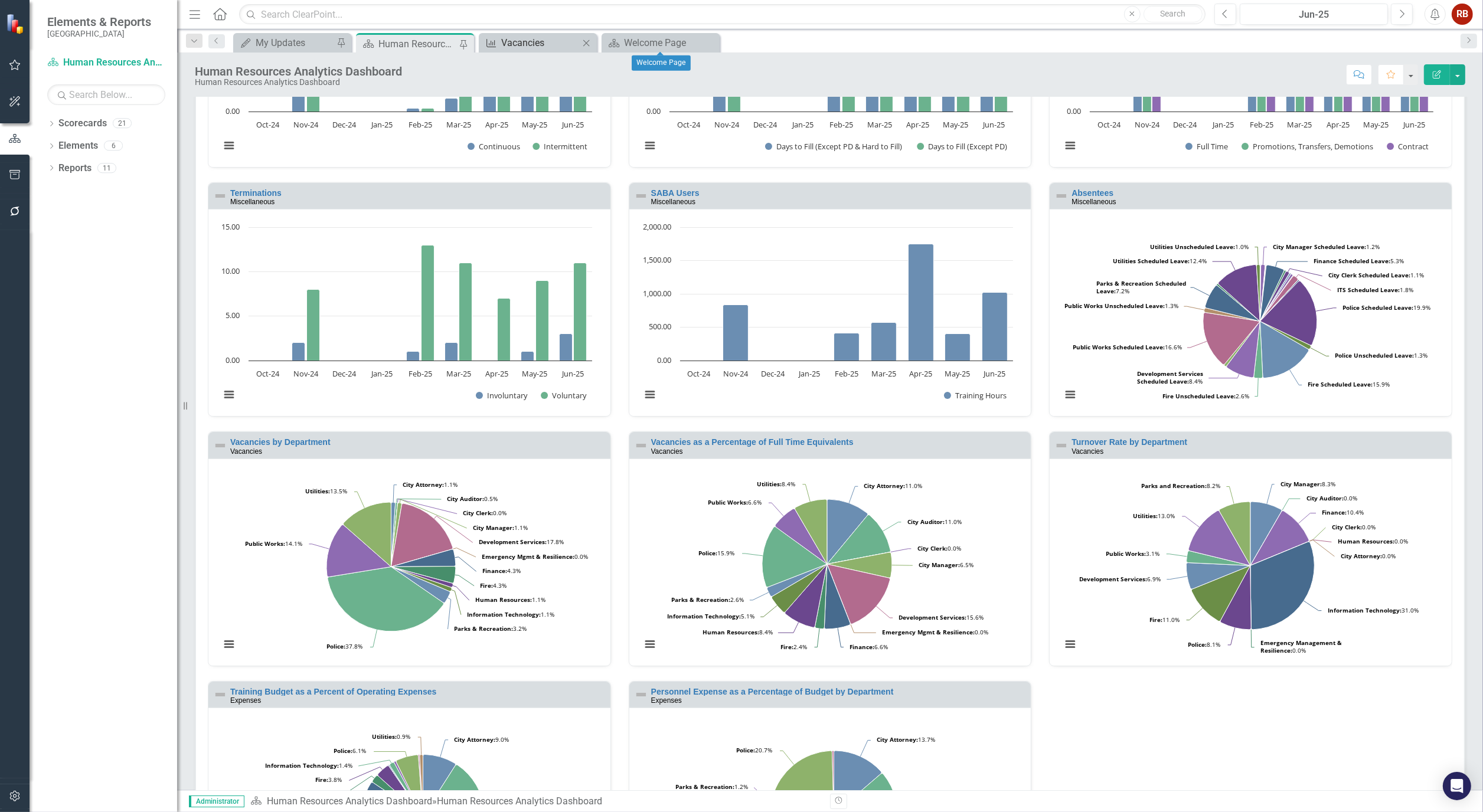
click at [521, 39] on div "Vacancies" at bounding box center [540, 42] width 78 height 14
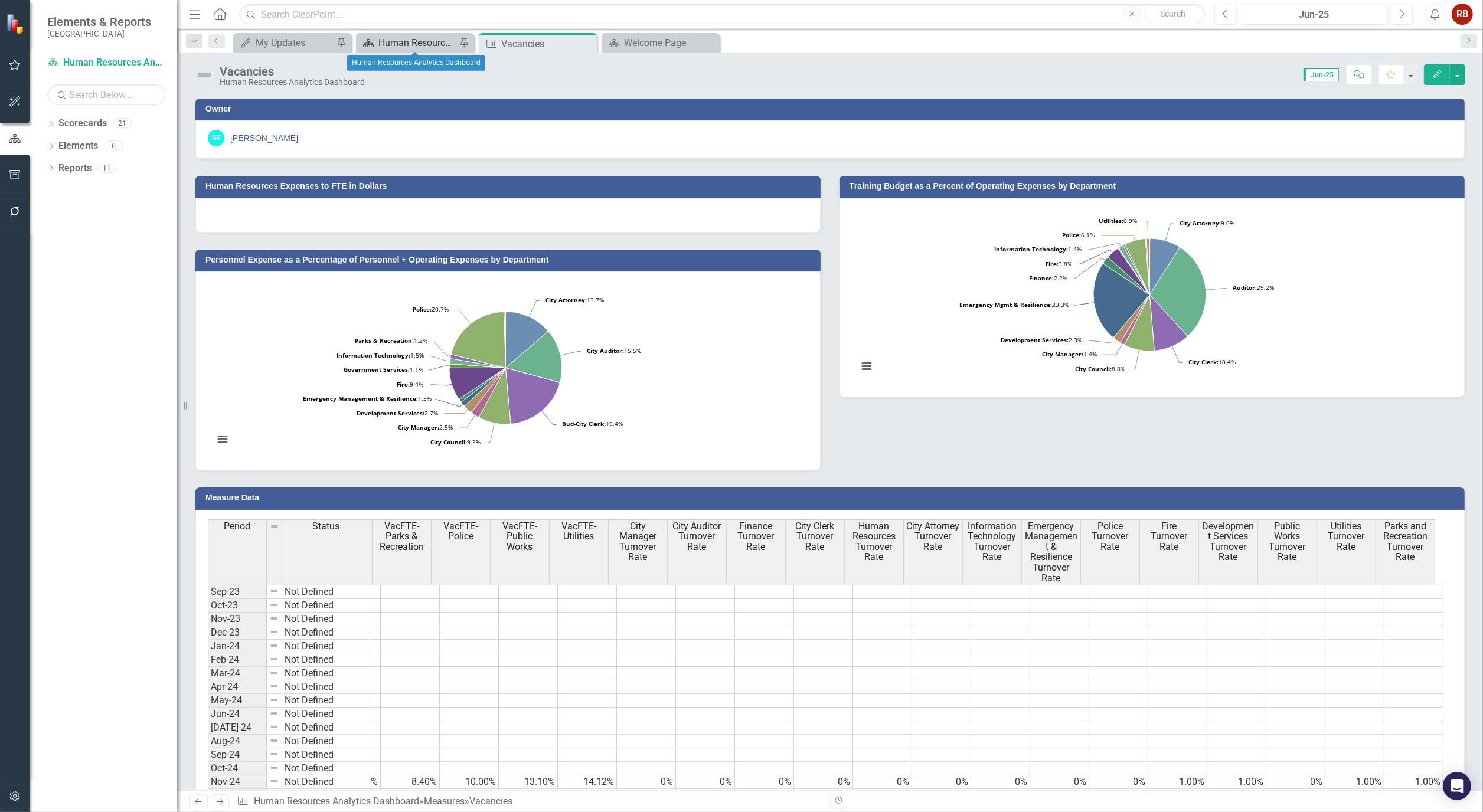
click at [407, 42] on div "Human Resources Analytics Dashboard" at bounding box center [417, 42] width 78 height 14
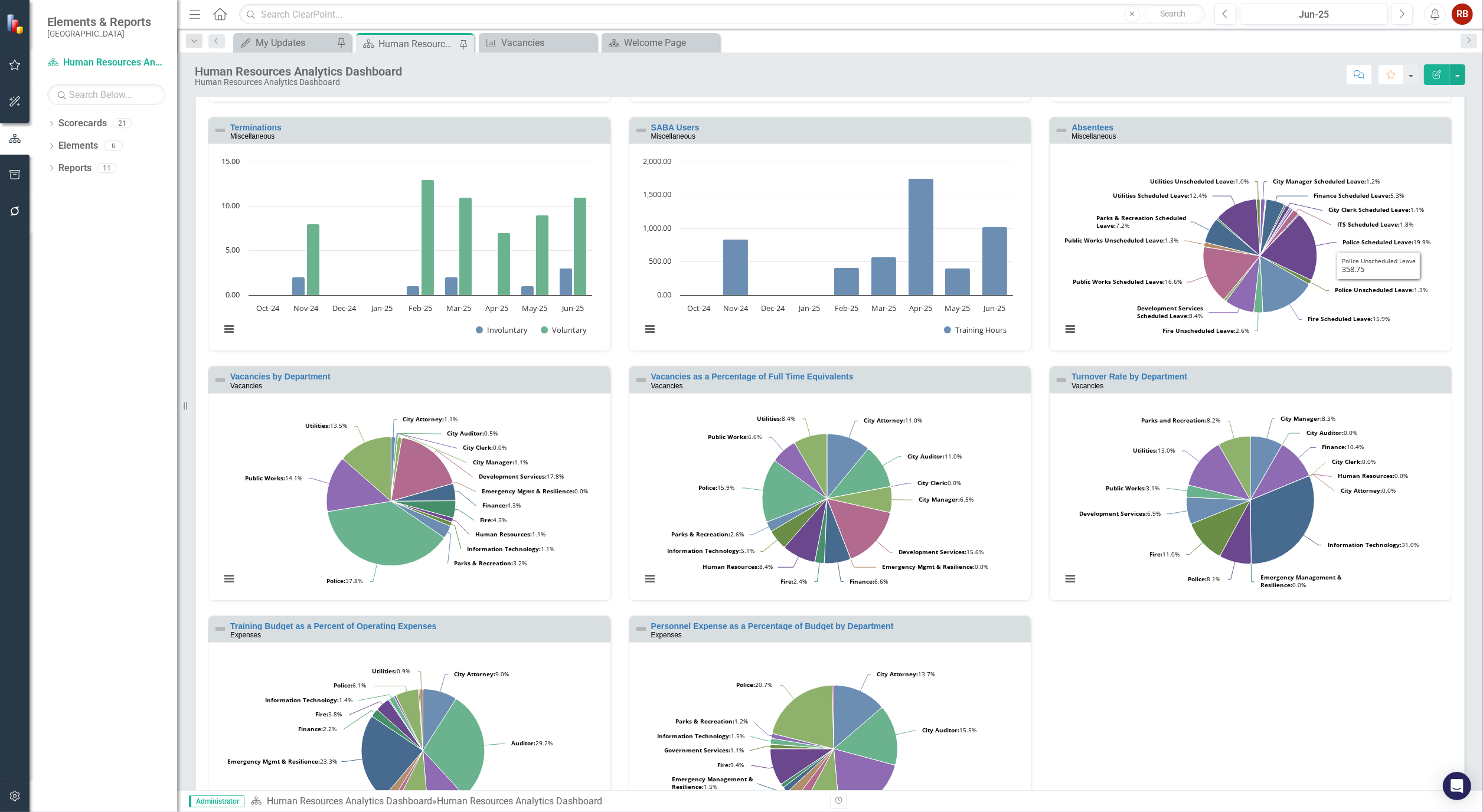
scroll to position [391, 0]
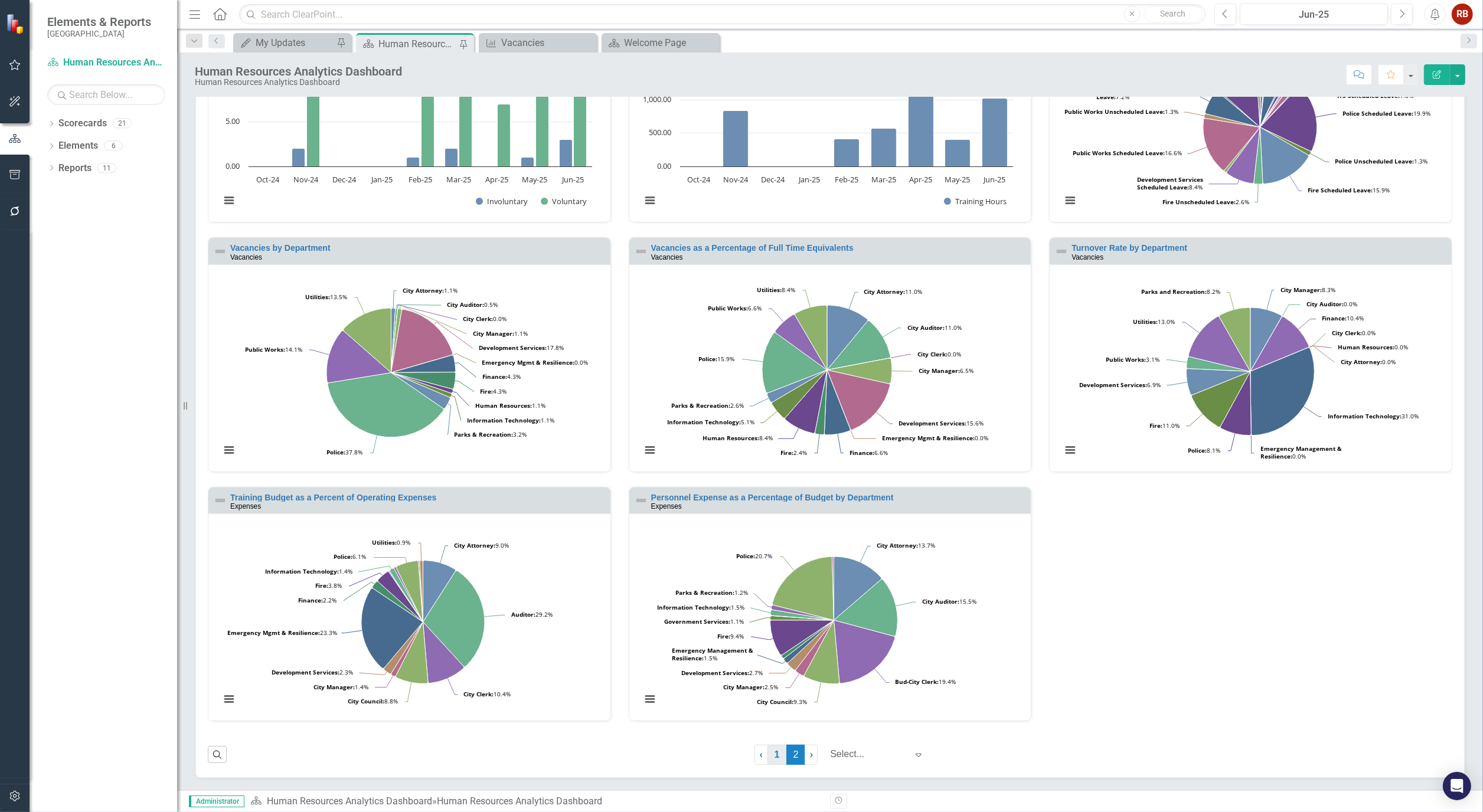
click at [767, 756] on link "1" at bounding box center [777, 755] width 19 height 20
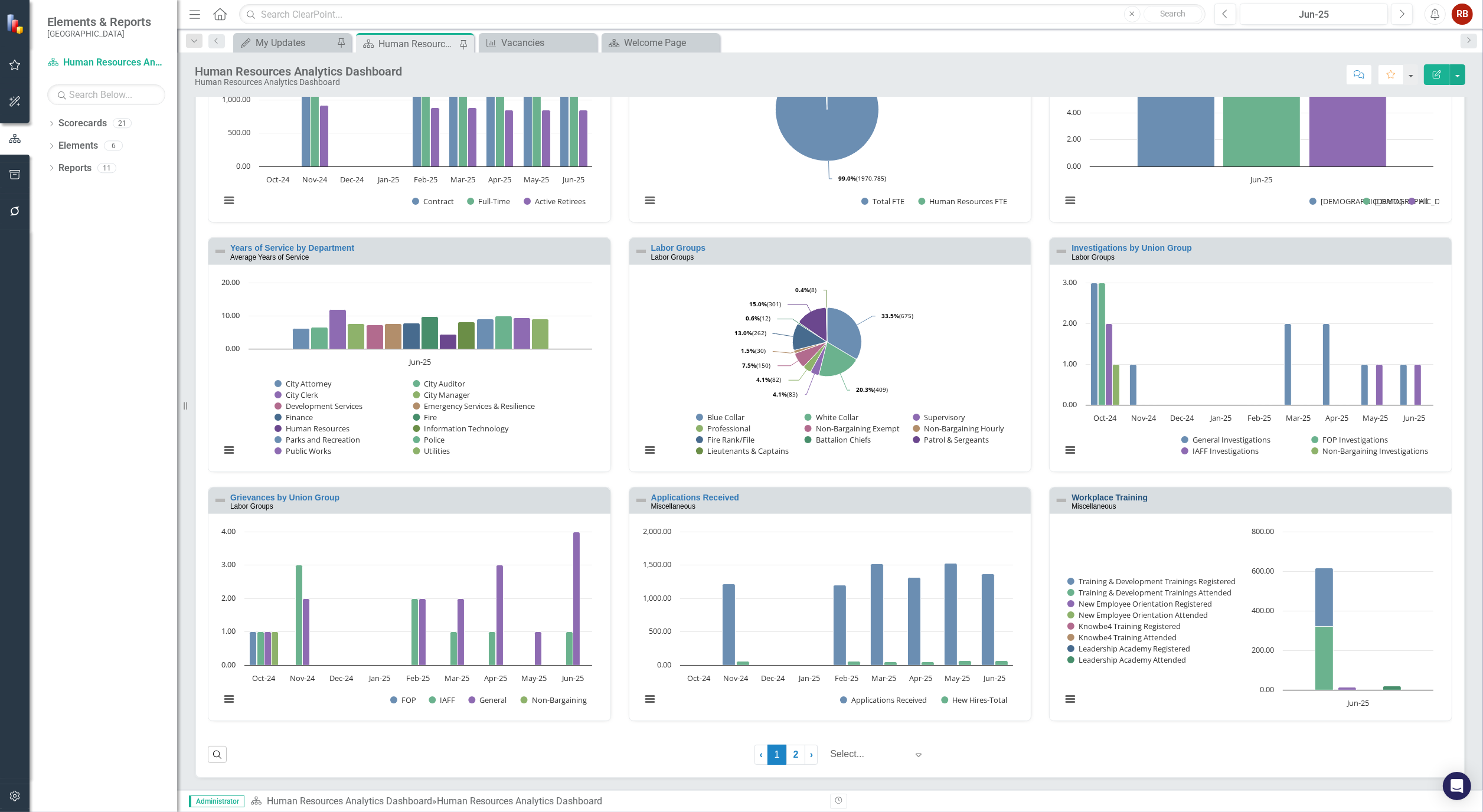
click at [1125, 496] on link "Workplace Training" at bounding box center [1109, 497] width 76 height 9
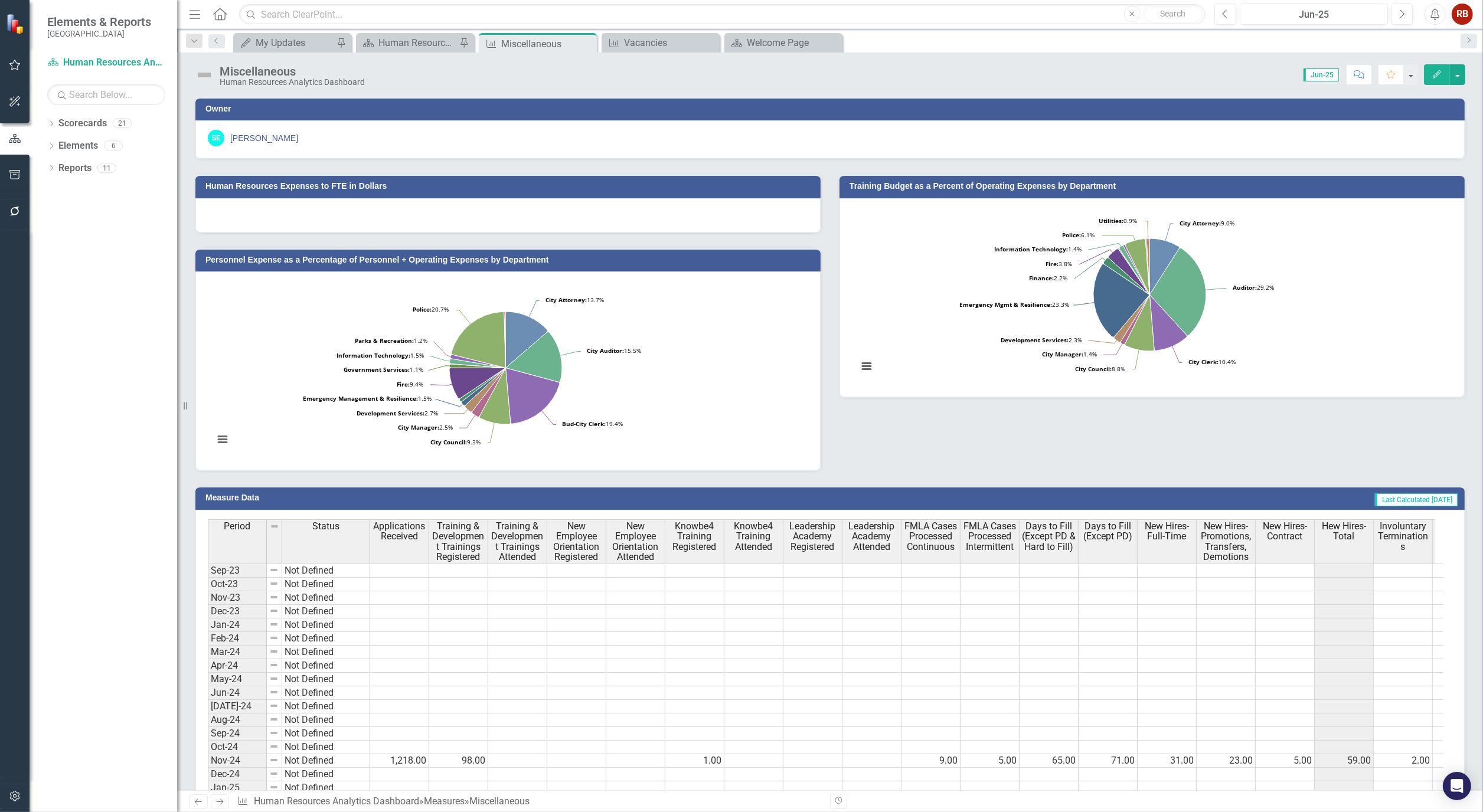
click at [1433, 70] on icon "Edit" at bounding box center [1436, 74] width 11 height 8
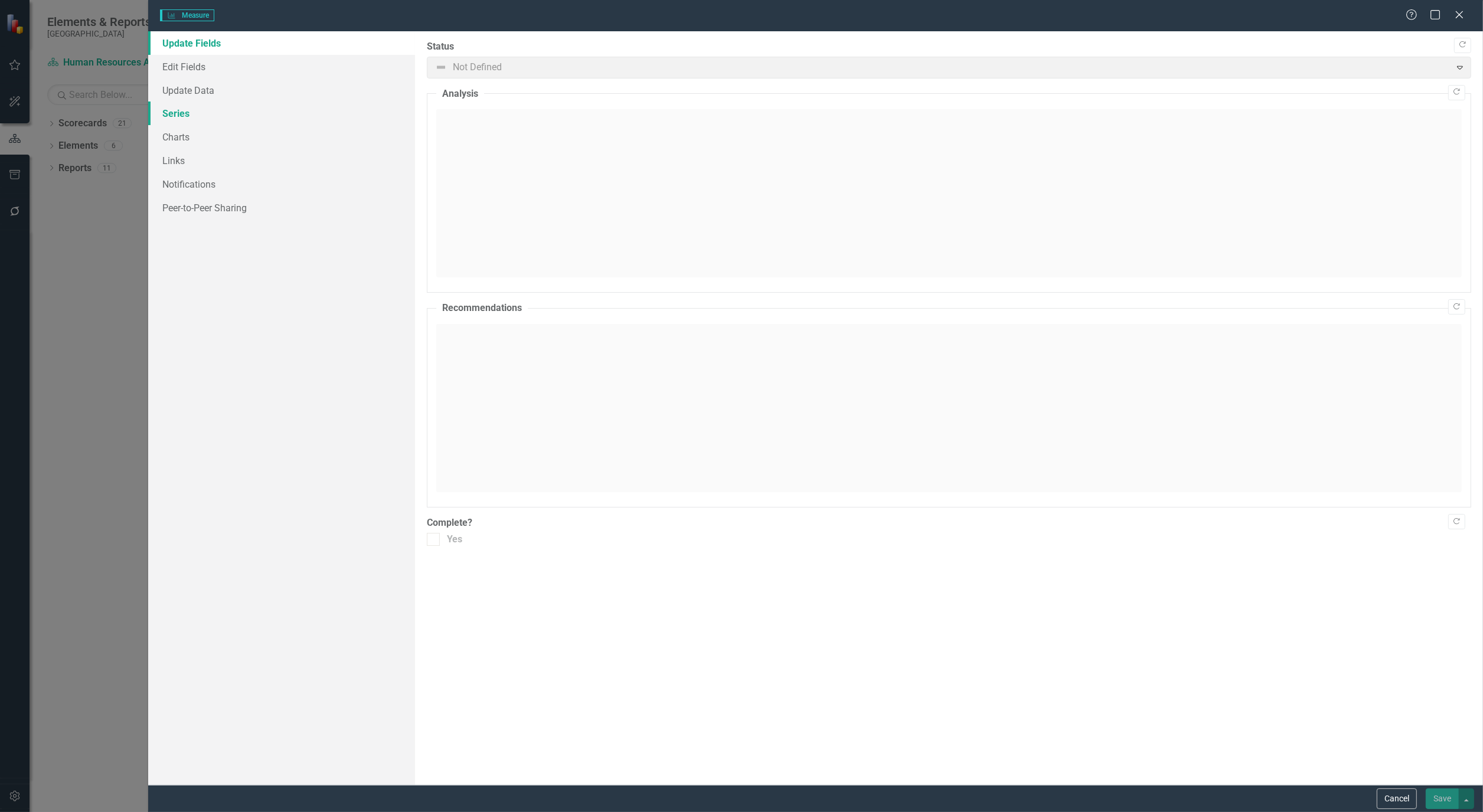
click at [172, 114] on link "Series" at bounding box center [281, 113] width 267 height 23
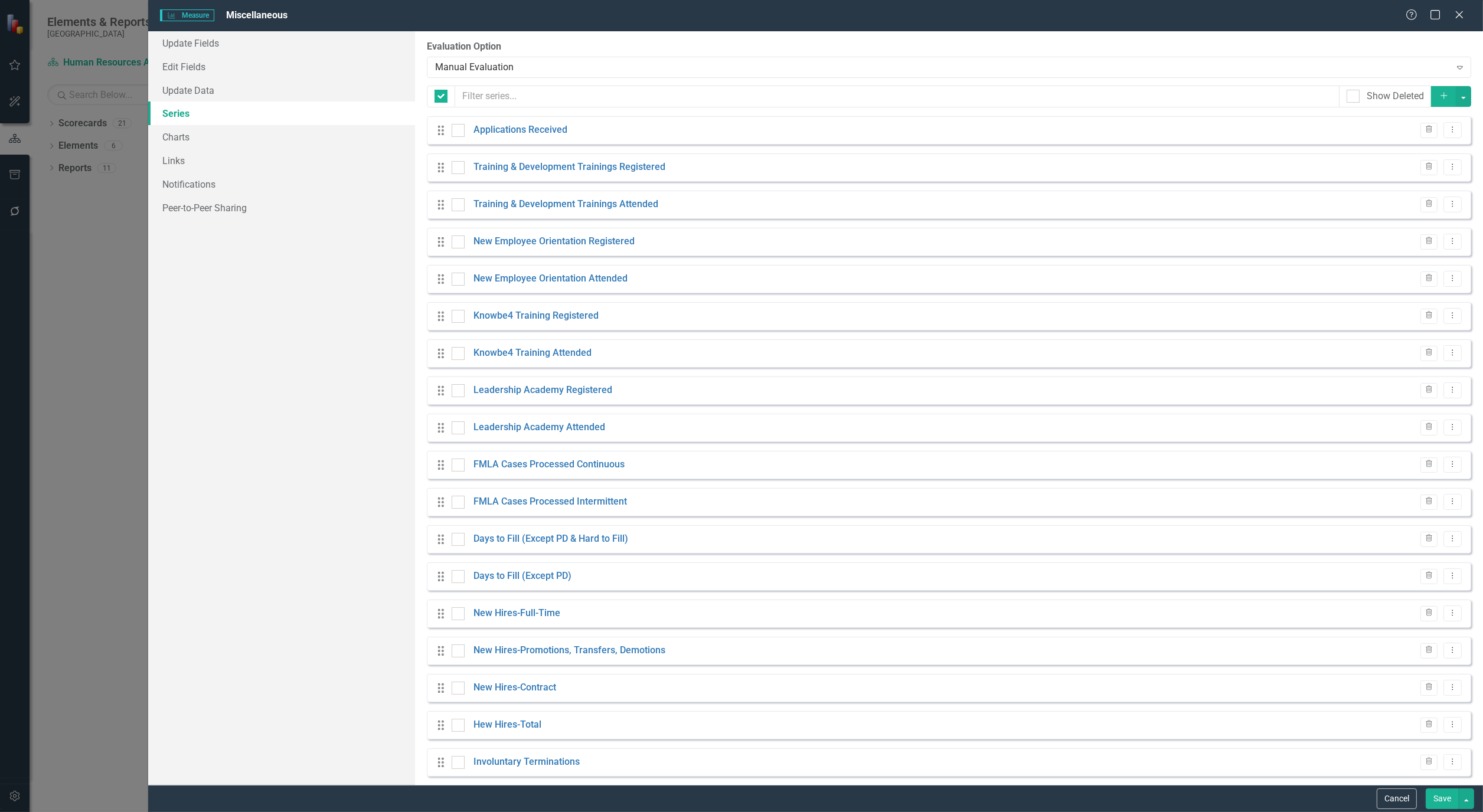
checkbox input "false"
click at [1448, 166] on icon "Dropdown Menu" at bounding box center [1453, 166] width 10 height 8
click at [1370, 184] on link "Edit Edit Measure Series" at bounding box center [1386, 187] width 134 height 22
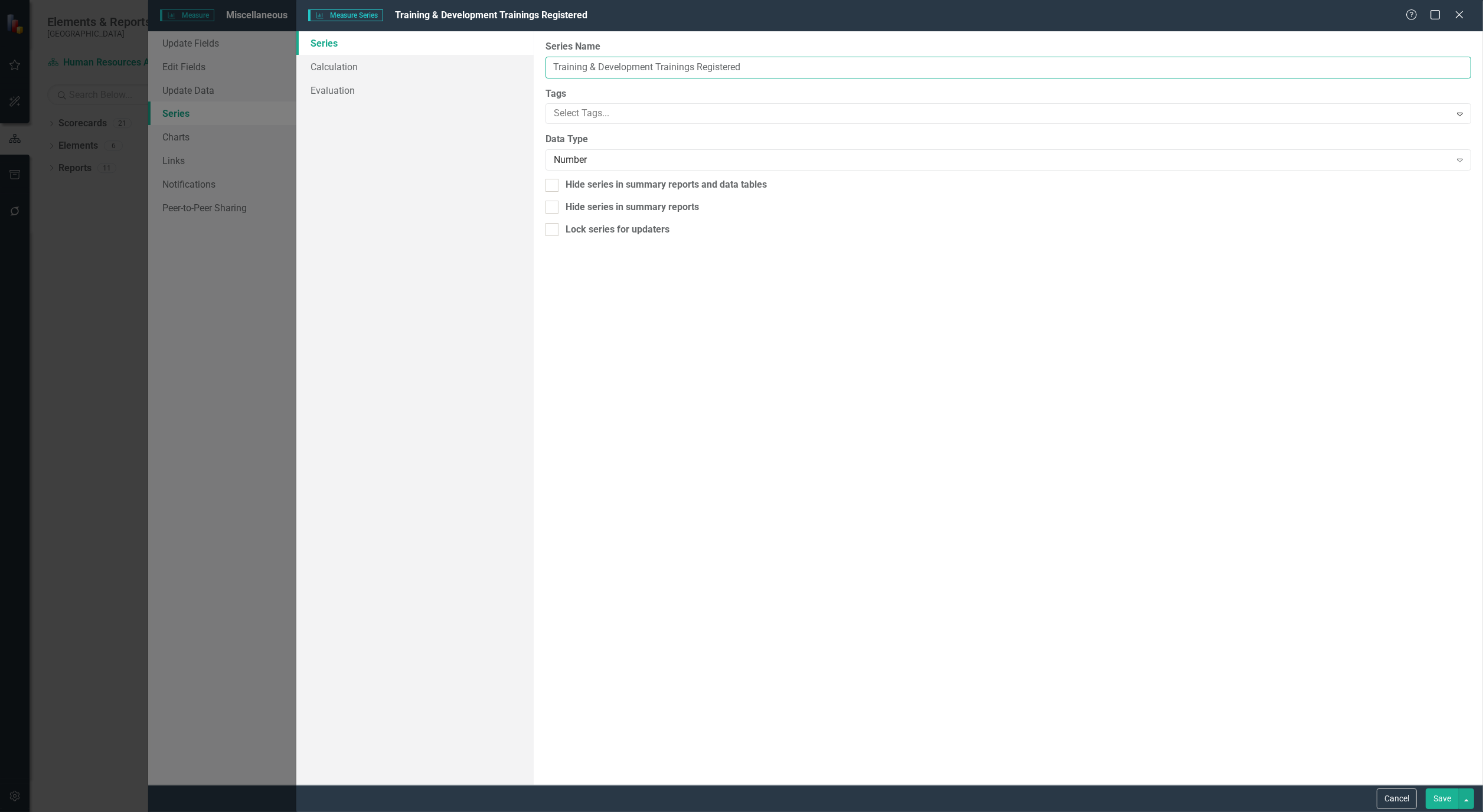
click at [667, 62] on input "Training & Development Trainings Registered" at bounding box center [1008, 67] width 926 height 22
type input "Training & Development Registered"
click at [1447, 800] on button "Save" at bounding box center [1442, 799] width 33 height 21
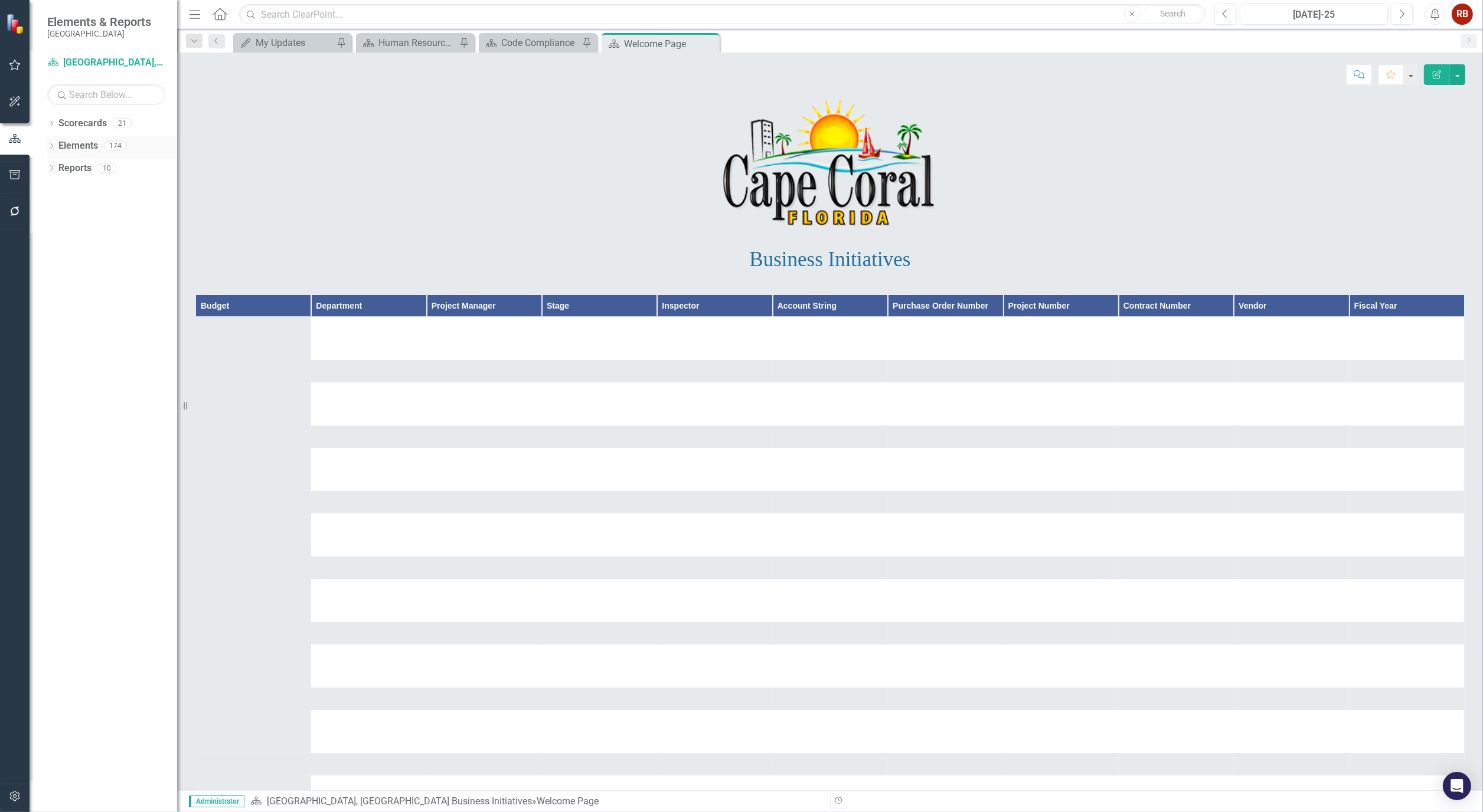
click at [51, 141] on div "Dropdown Elements 174" at bounding box center [112, 148] width 130 height 23
click at [432, 42] on div "Human Resources Analytics Dashboard" at bounding box center [417, 42] width 78 height 14
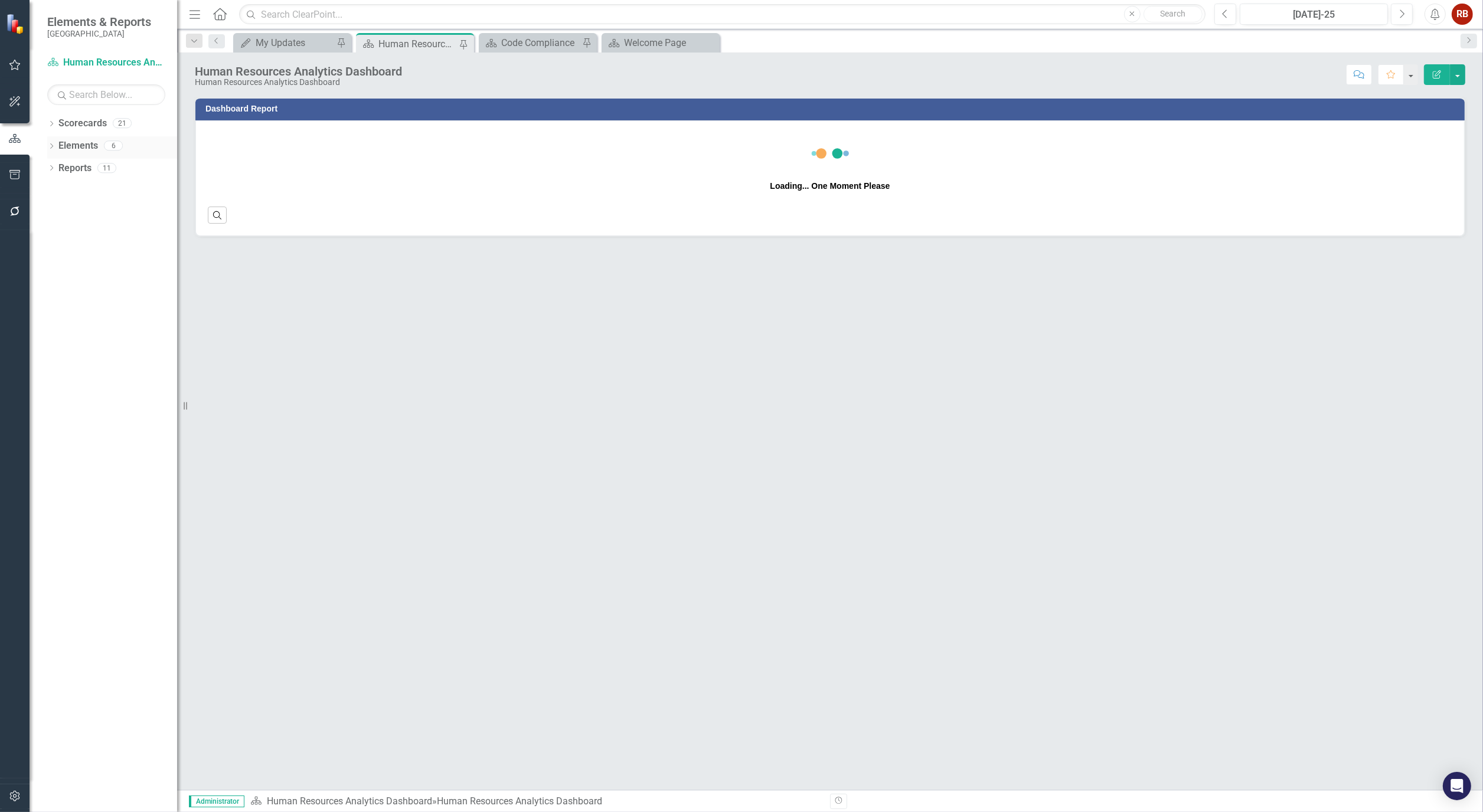
click at [55, 143] on div "Dropdown Elements 6" at bounding box center [112, 148] width 130 height 23
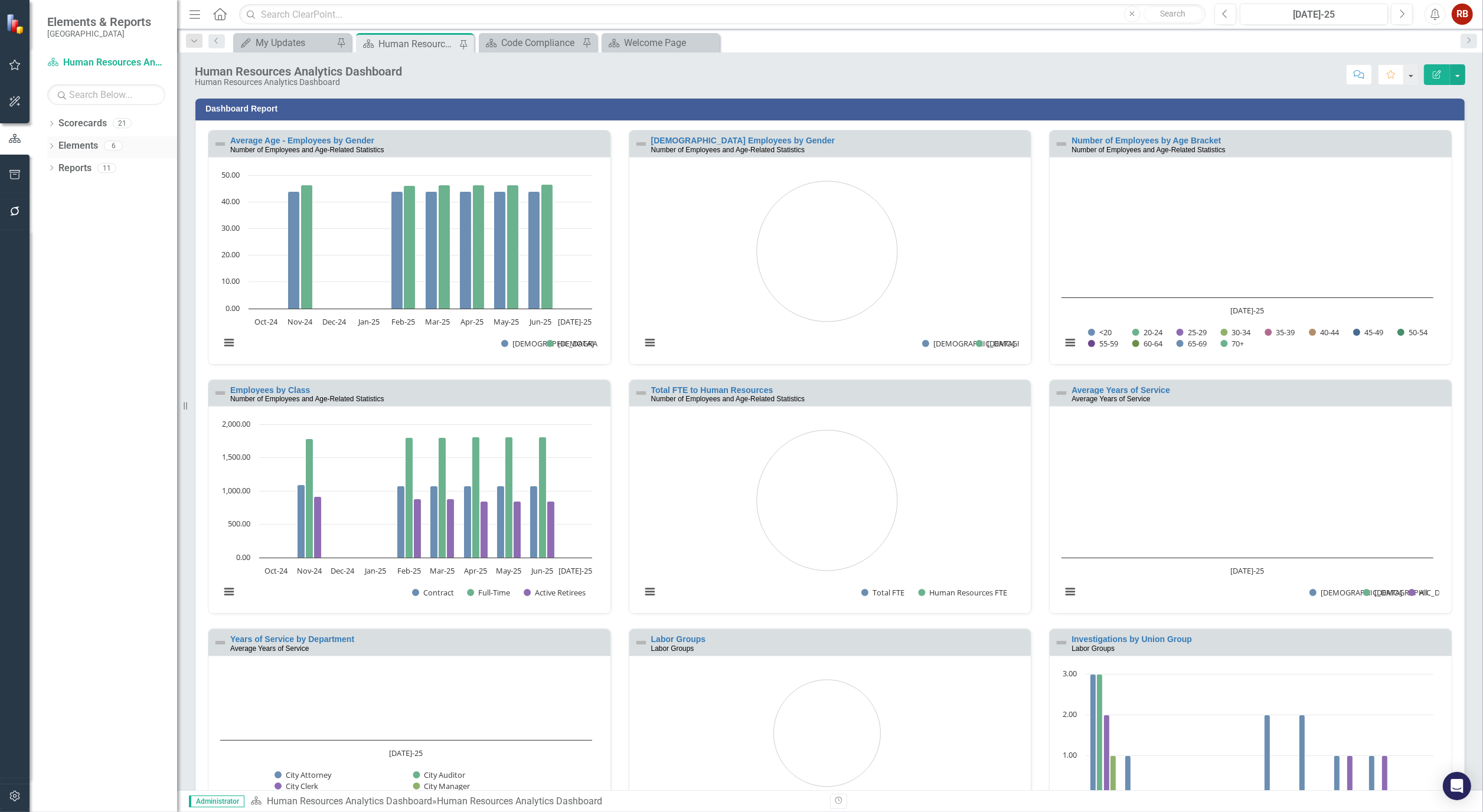
click at [51, 146] on icon "Dropdown" at bounding box center [51, 147] width 8 height 6
click at [57, 212] on icon "Dropdown" at bounding box center [57, 214] width 8 height 6
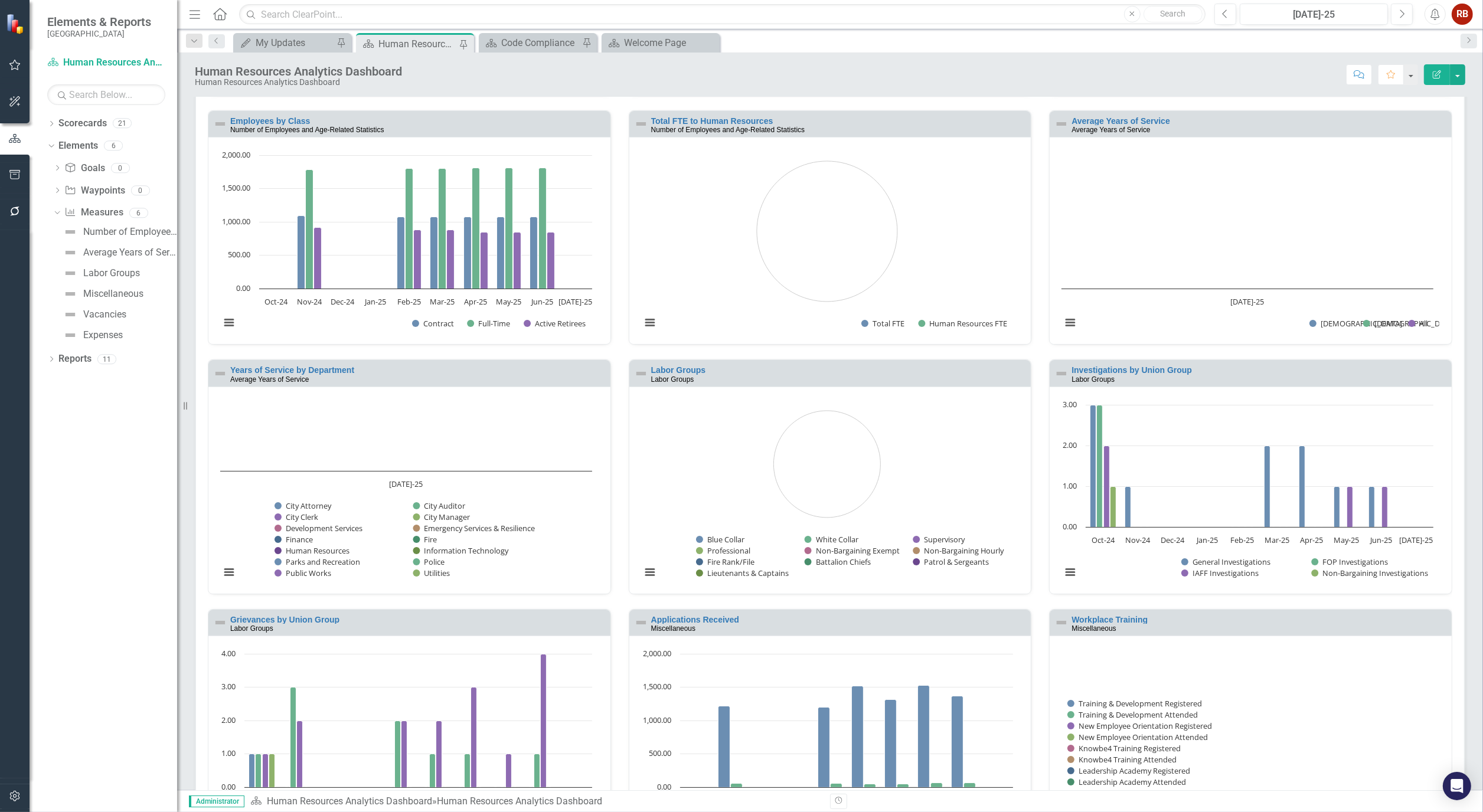
scroll to position [391, 0]
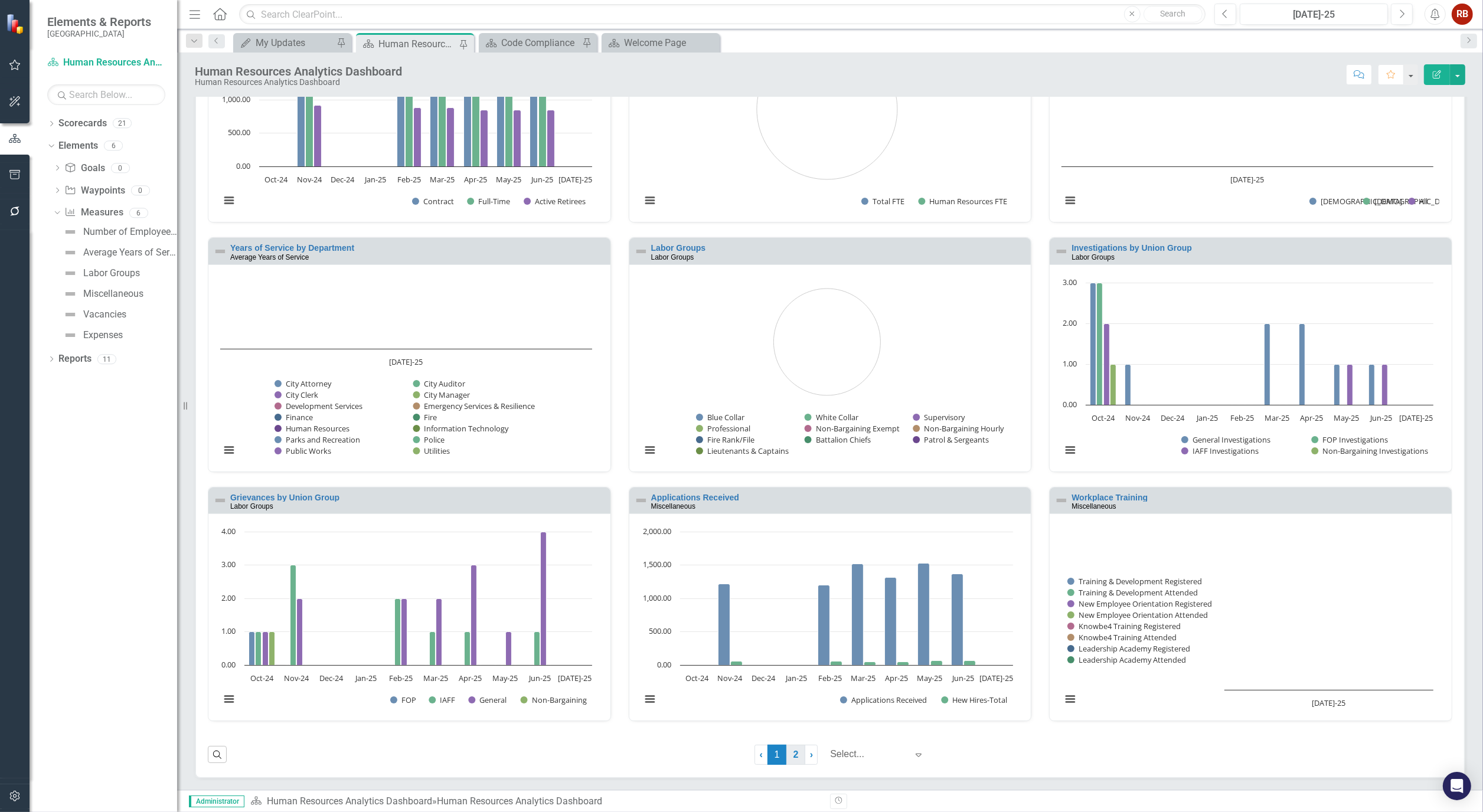
click at [786, 760] on link "2" at bounding box center [796, 755] width 19 height 20
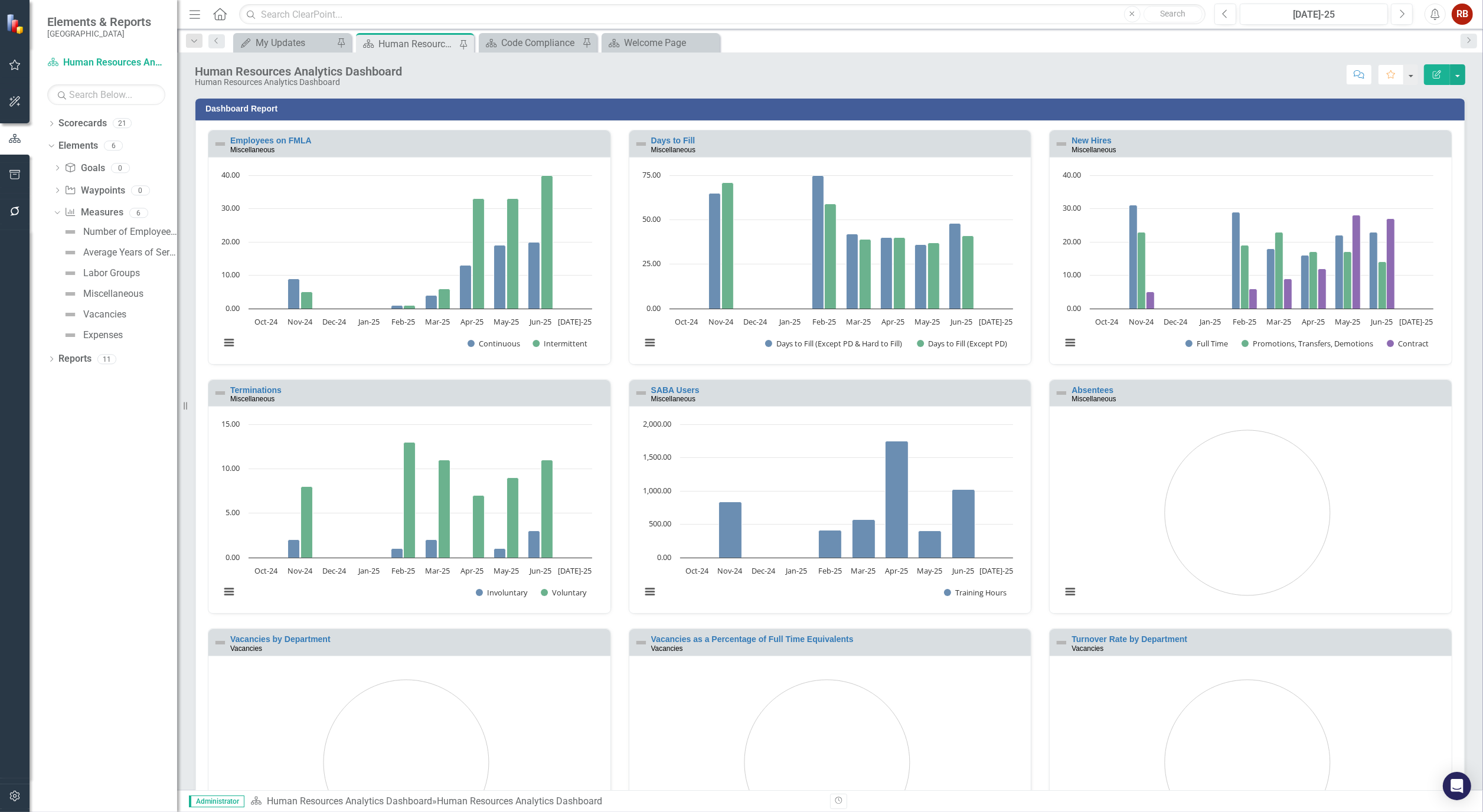
scroll to position [1, 0]
click at [108, 313] on div "Vacancies" at bounding box center [105, 315] width 43 height 11
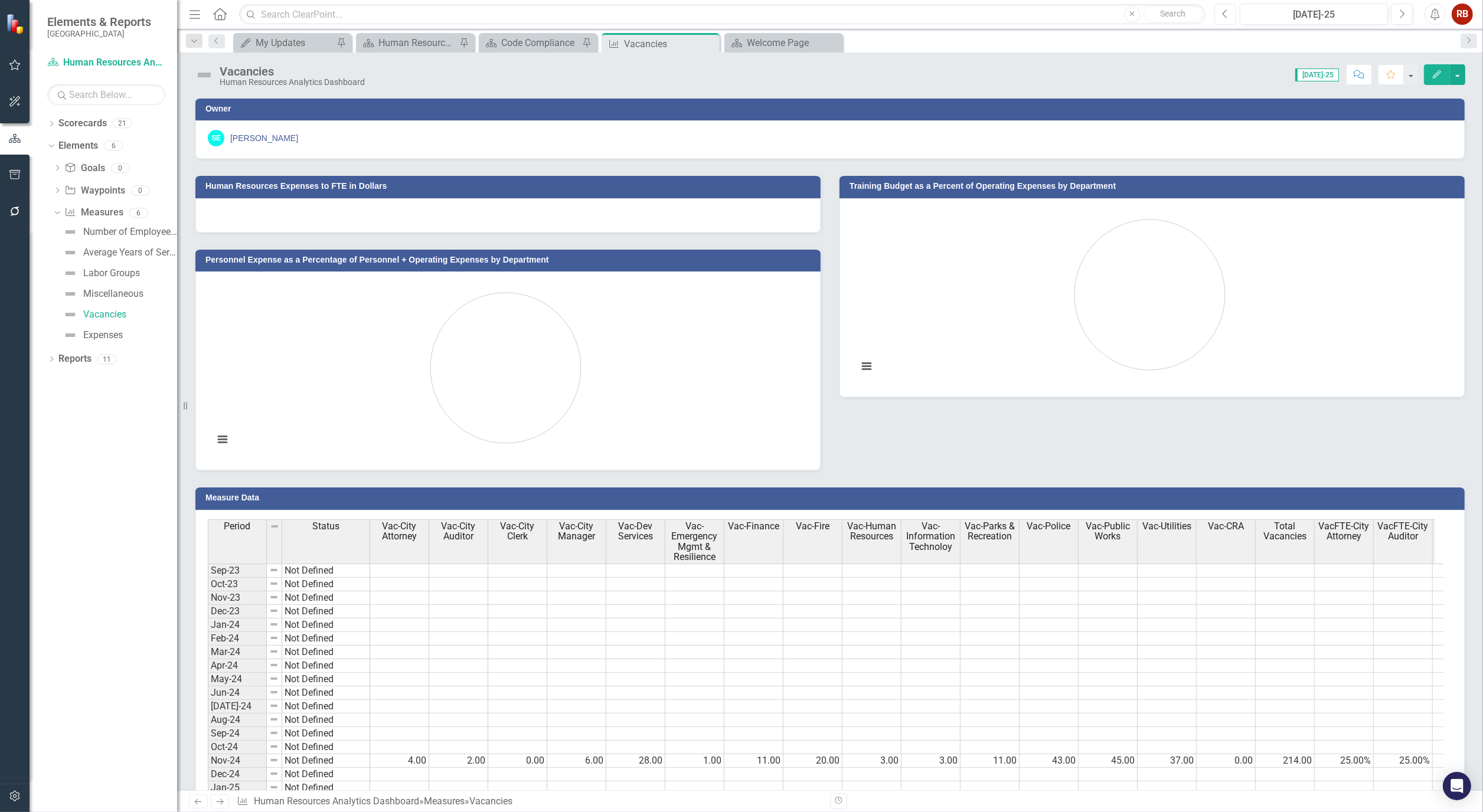
click at [1217, 14] on button "Previous" at bounding box center [1225, 14] width 22 height 21
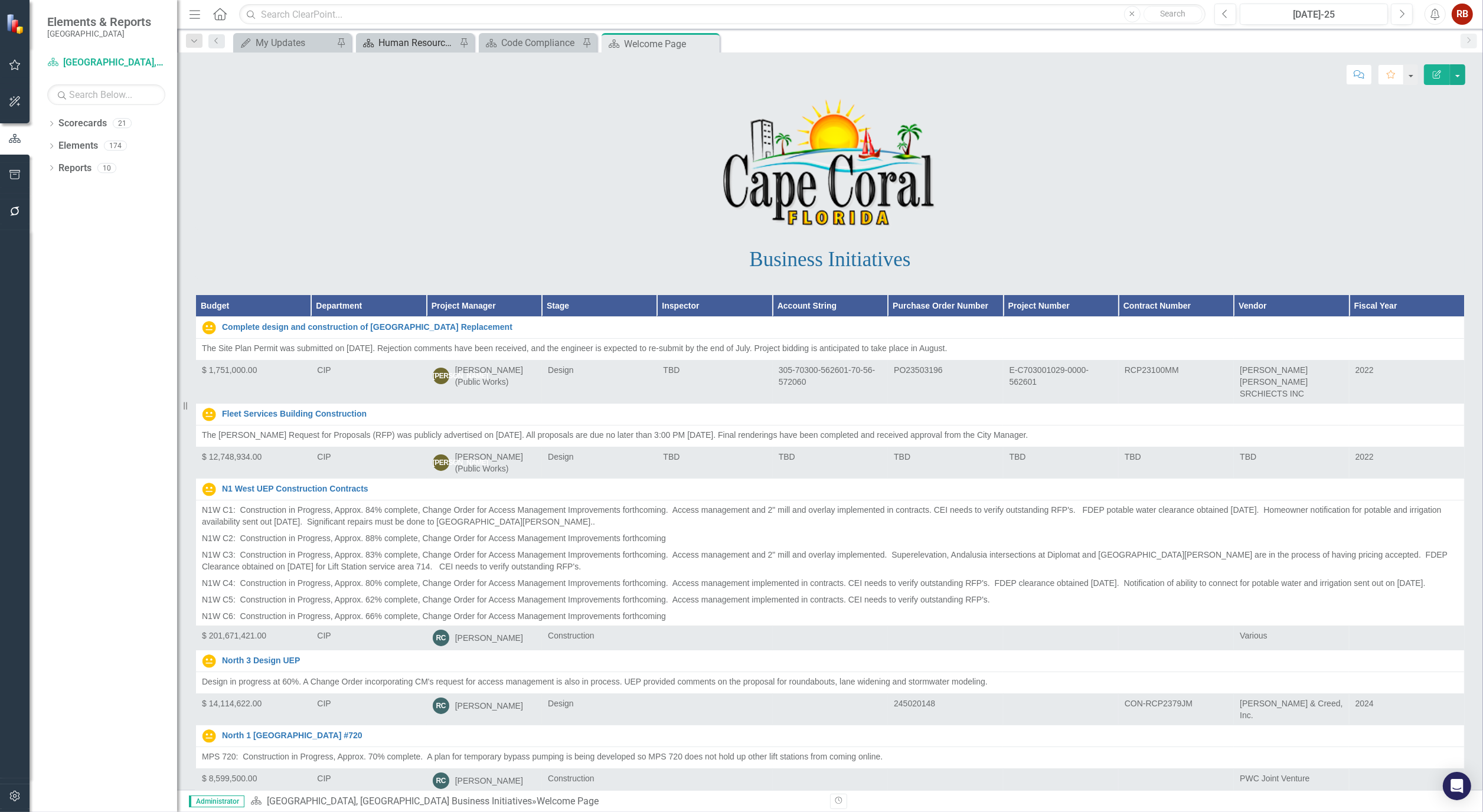
click at [409, 37] on div "Human Resources Analytics Dashboard" at bounding box center [417, 42] width 78 height 14
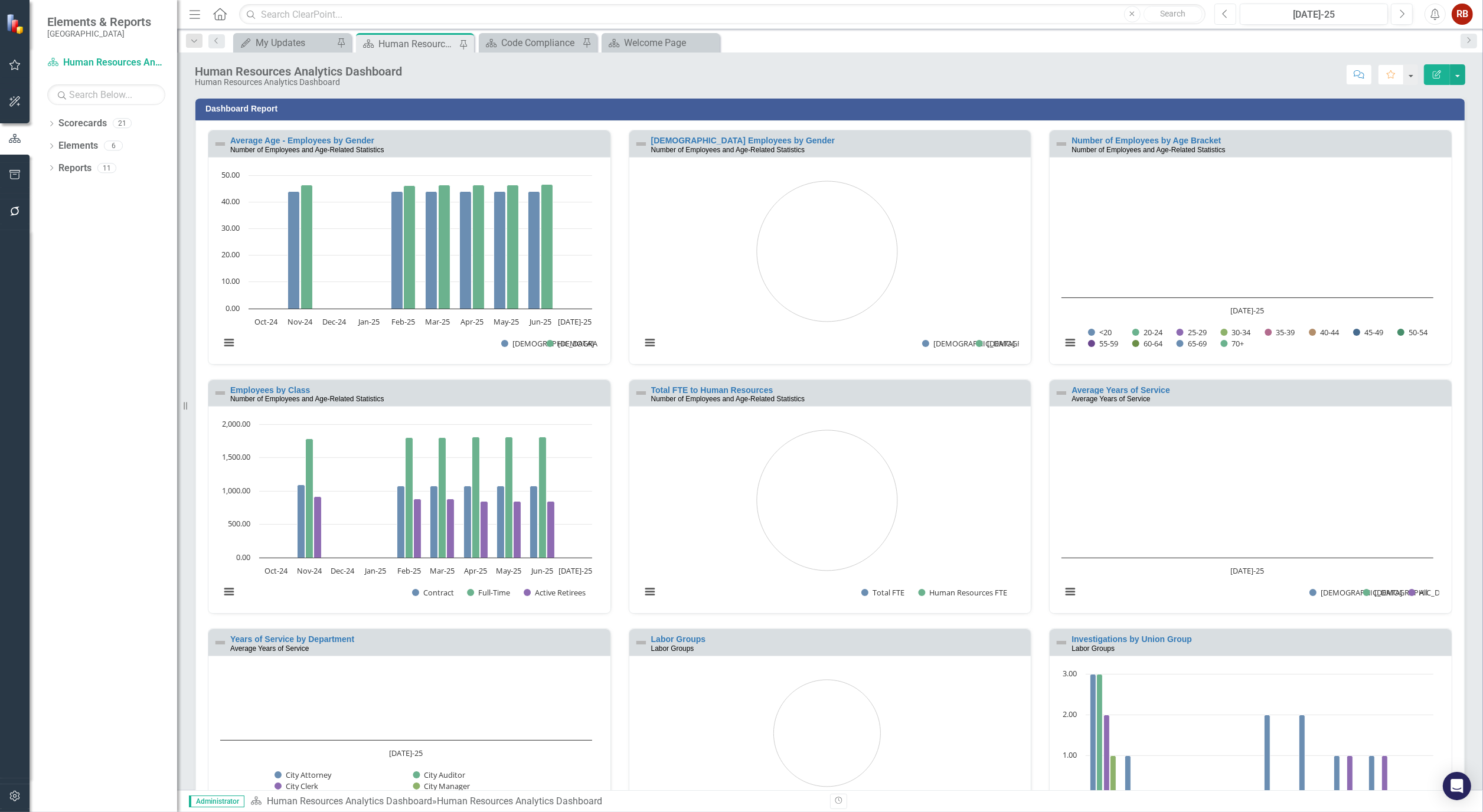
click at [1223, 16] on icon "Previous" at bounding box center [1225, 14] width 6 height 11
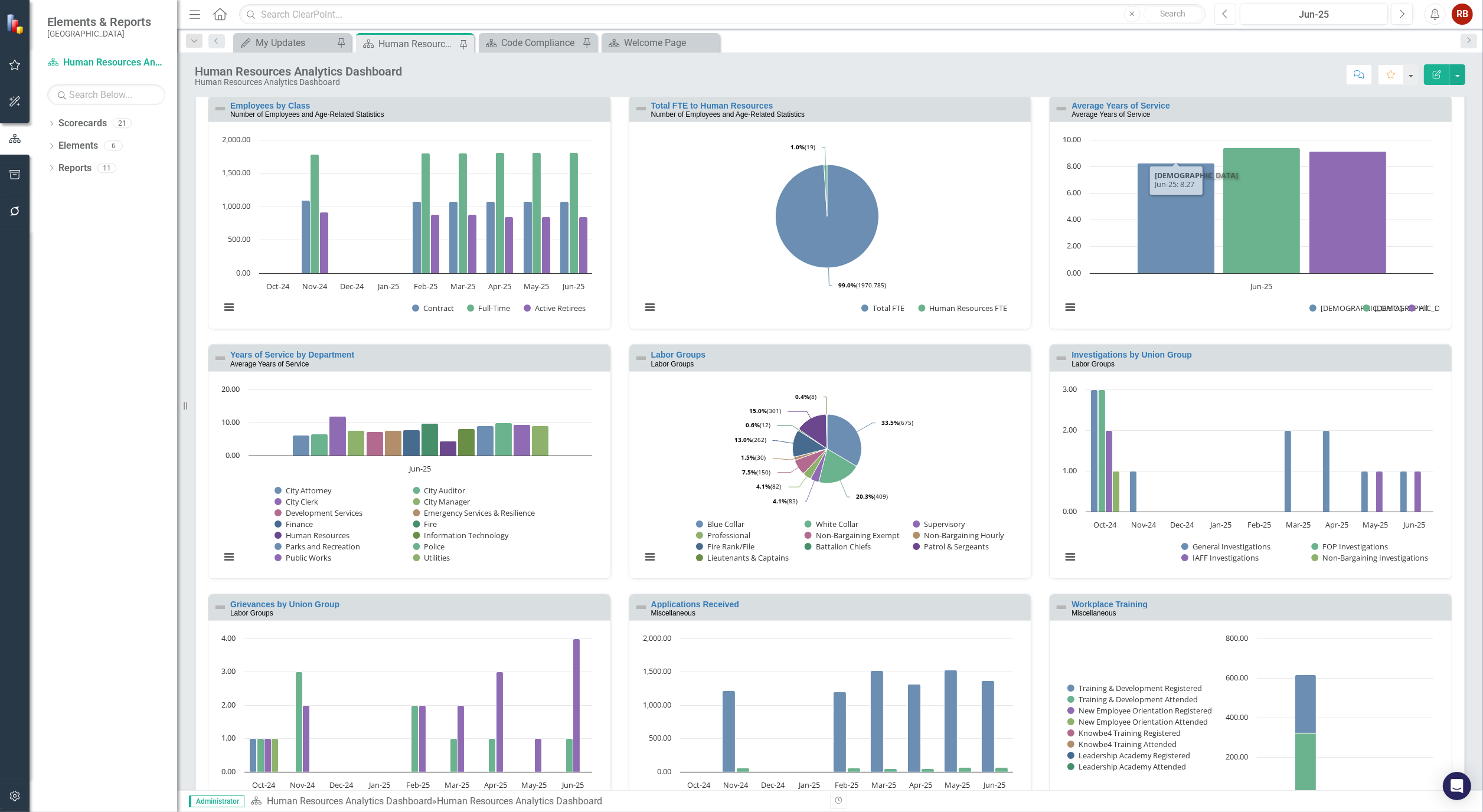
scroll to position [391, 0]
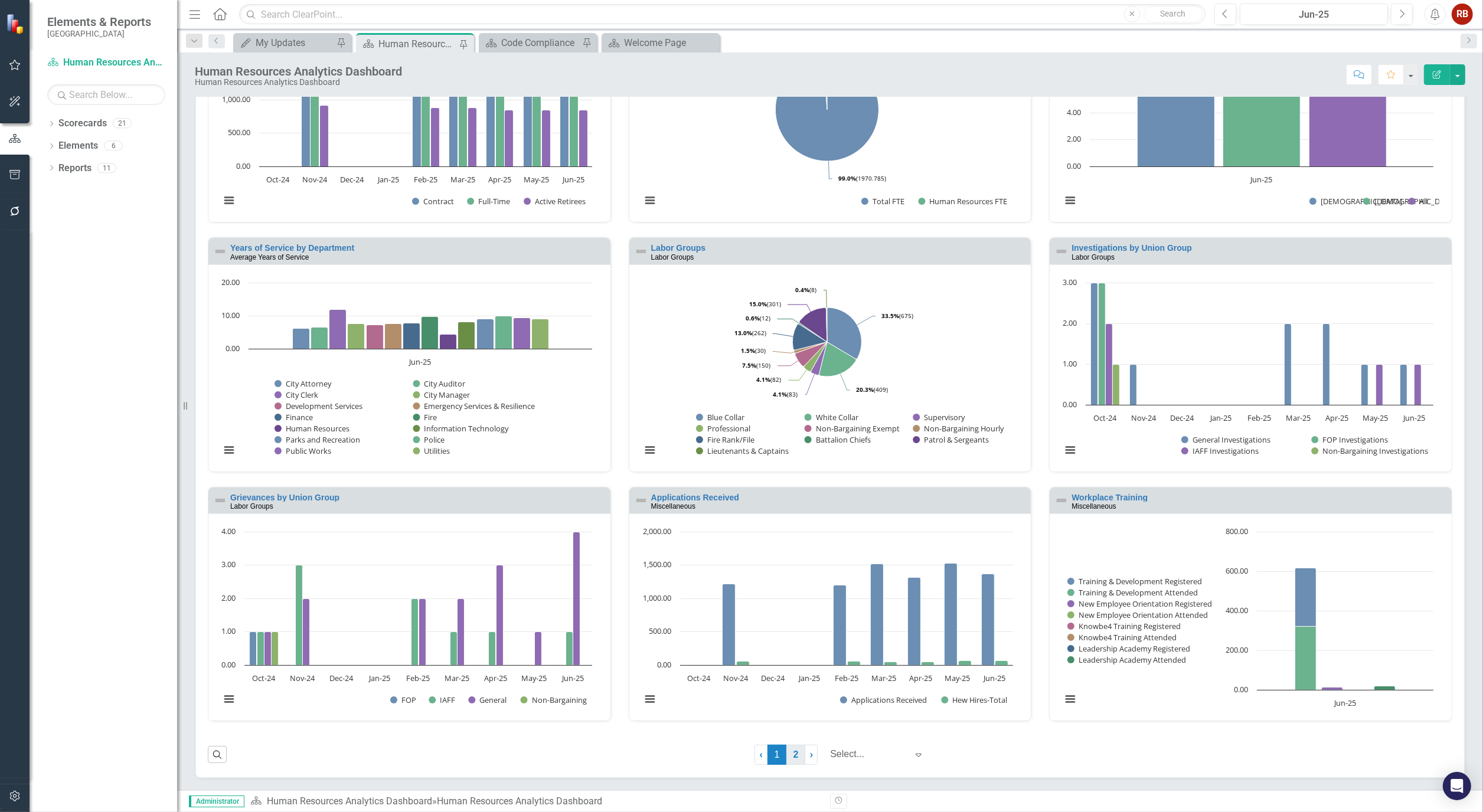
click at [787, 752] on link "2" at bounding box center [796, 755] width 19 height 20
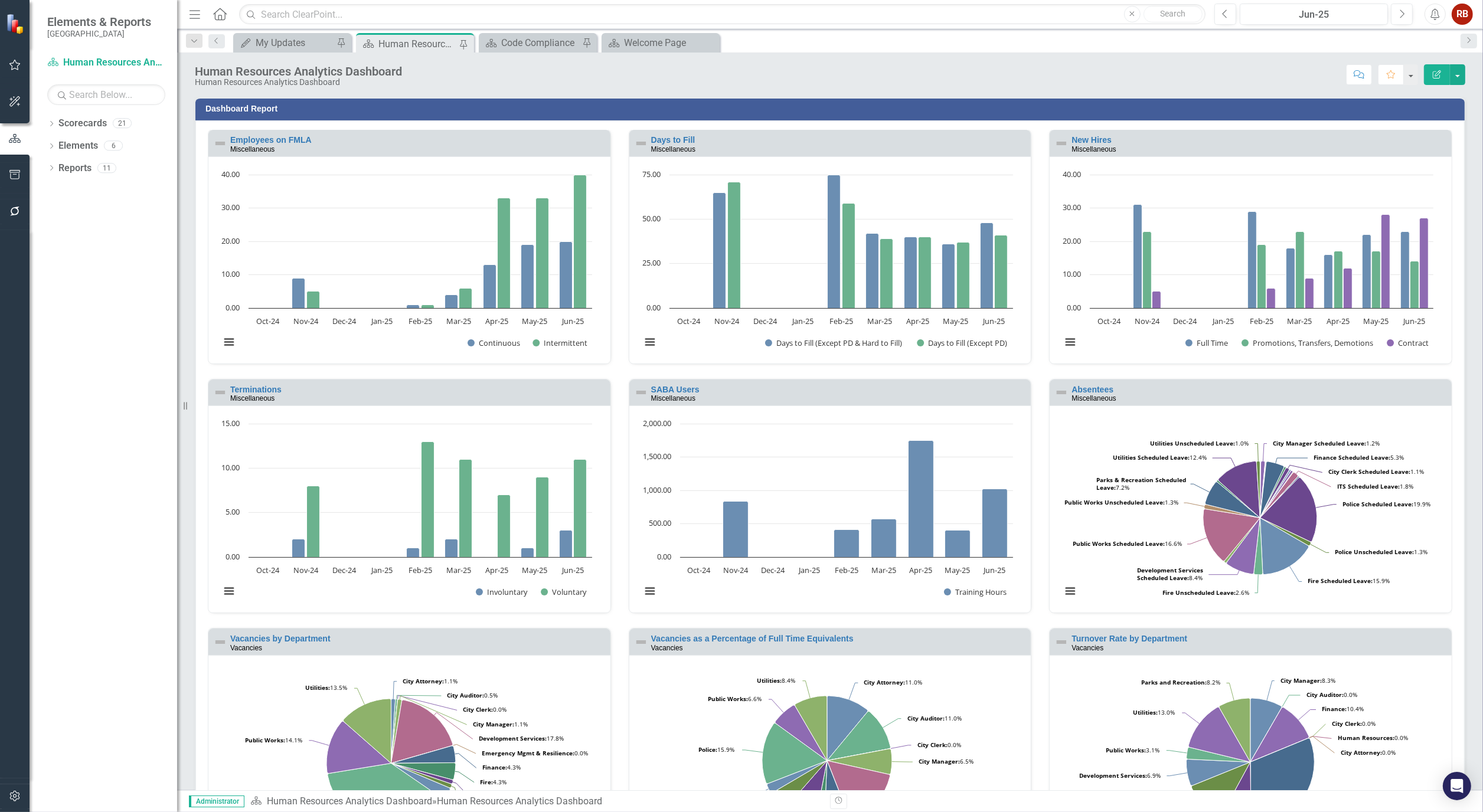
scroll to position [0, 0]
click at [1131, 636] on link "Turnover Rate by Department" at bounding box center [1129, 639] width 116 height 9
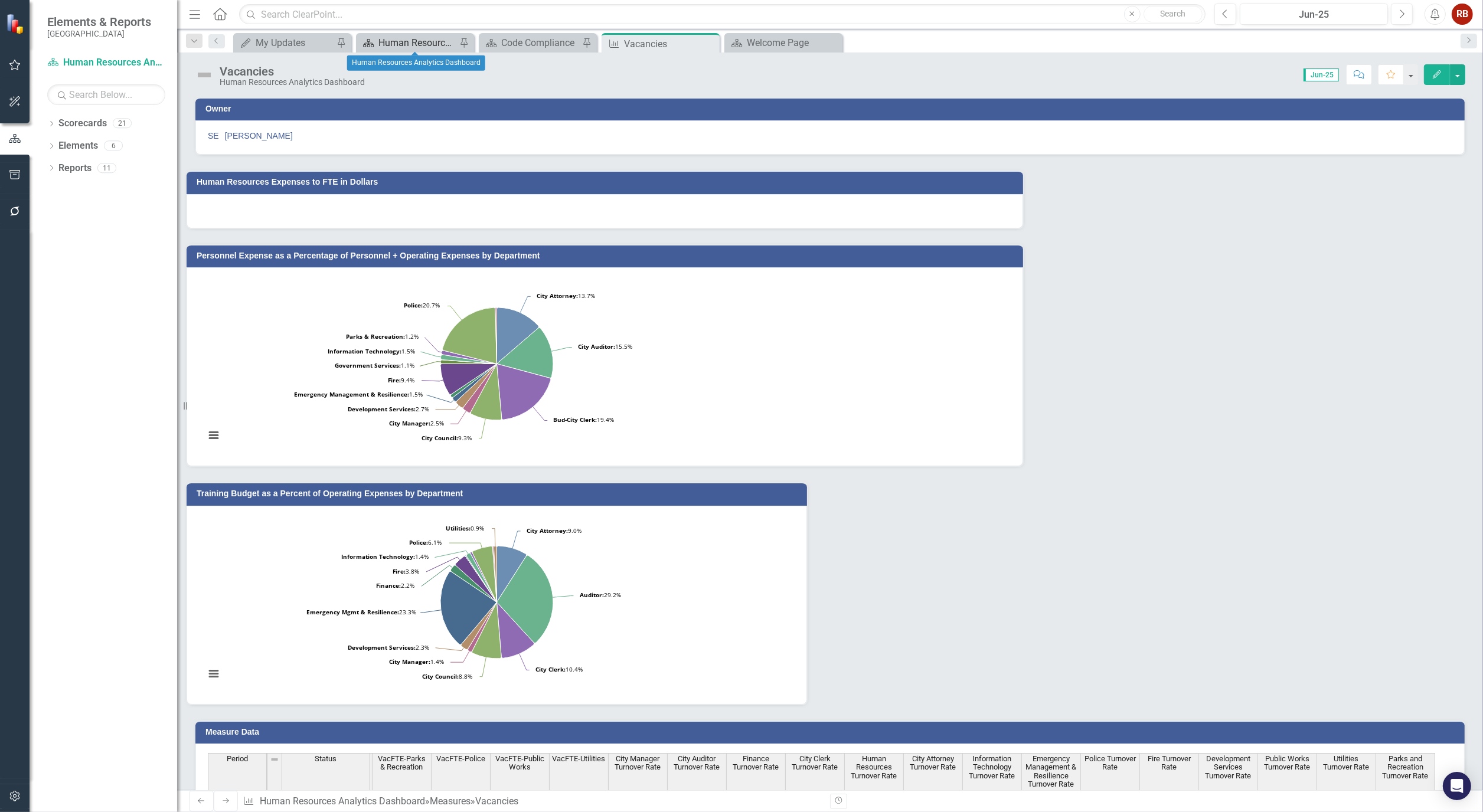
click at [414, 38] on div "Human Resources Analytics Dashboard" at bounding box center [417, 42] width 78 height 14
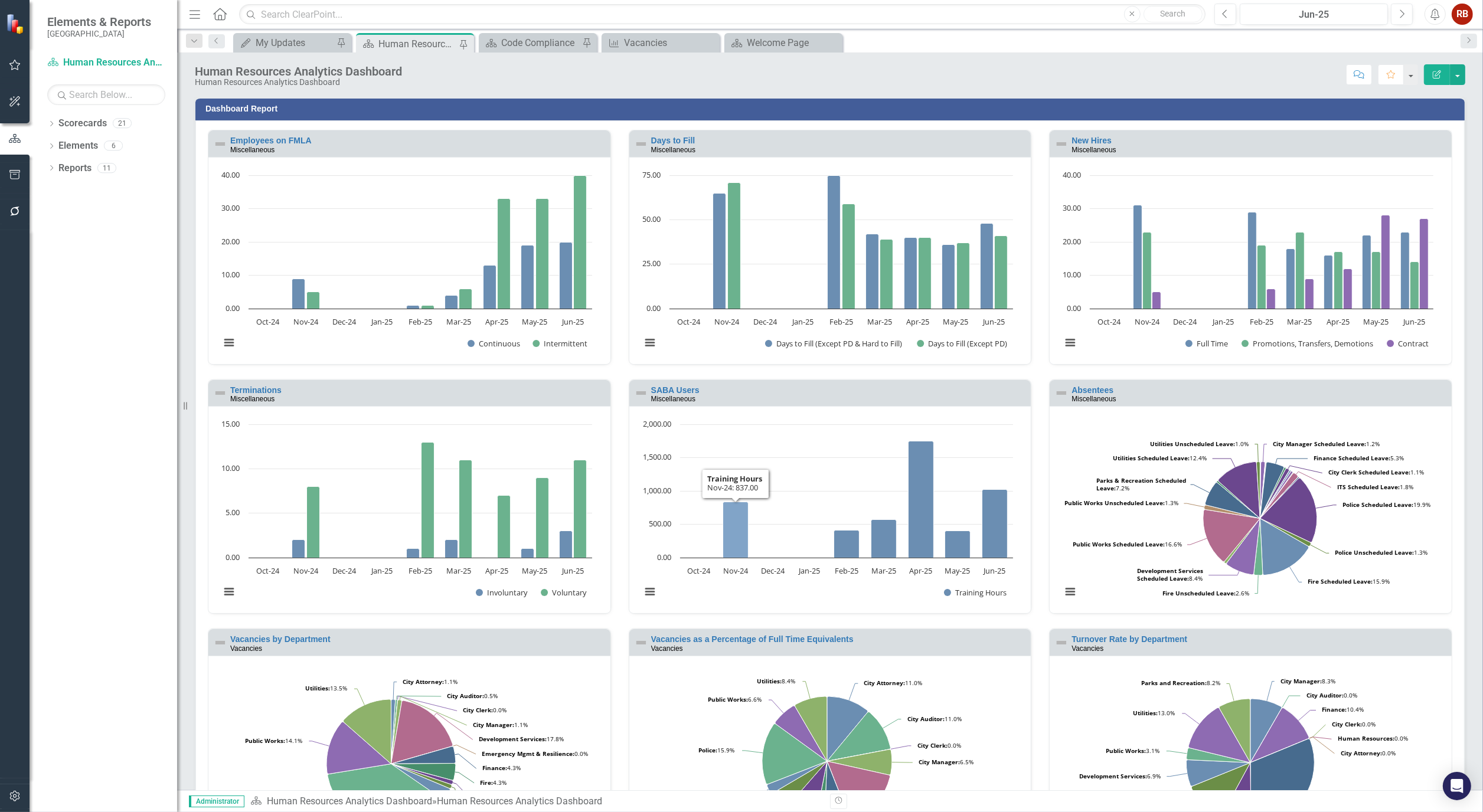
scroll to position [1, 0]
click at [639, 42] on div "Vacancies" at bounding box center [663, 42] width 78 height 14
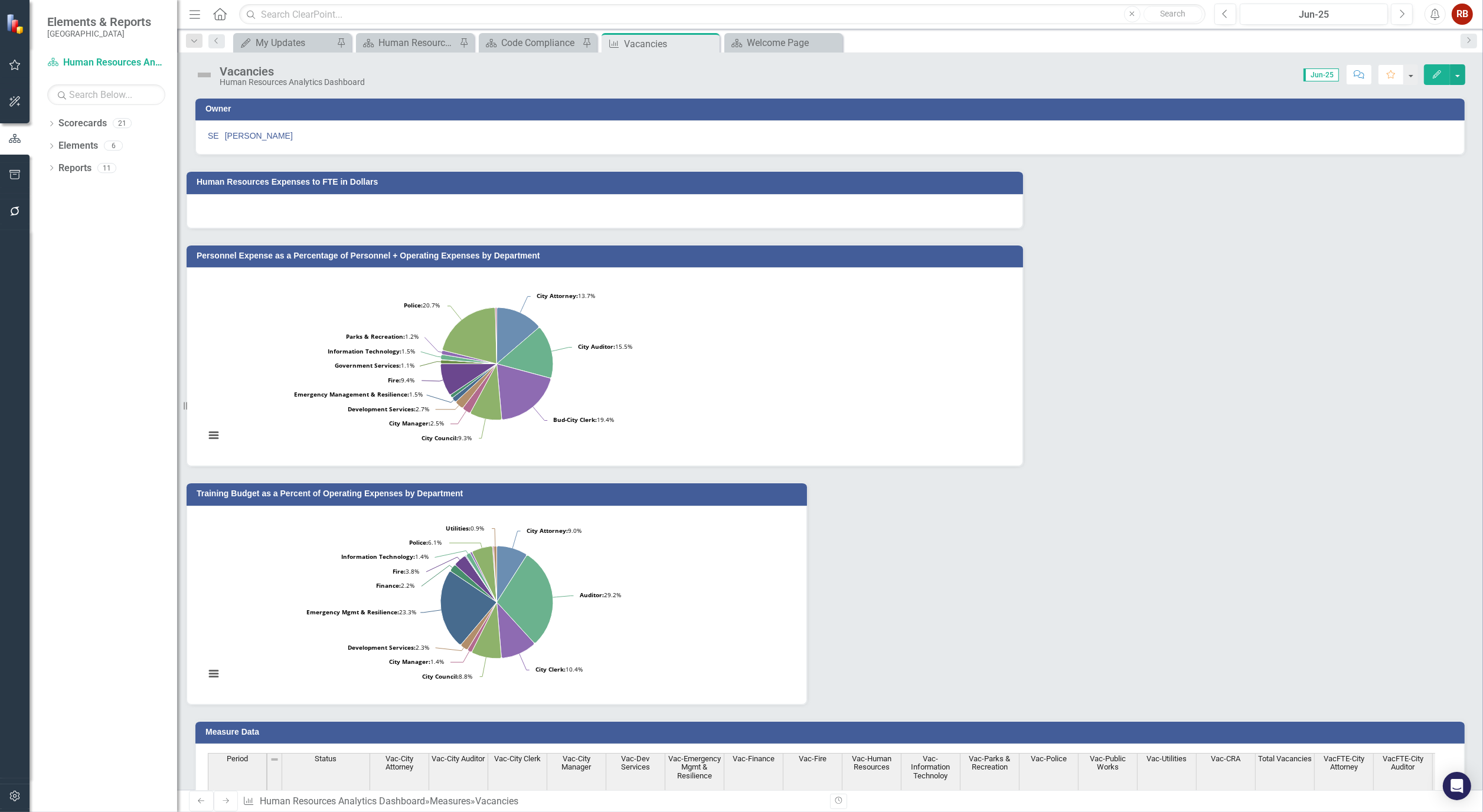
click at [1437, 74] on icon "Edit" at bounding box center [1436, 74] width 11 height 8
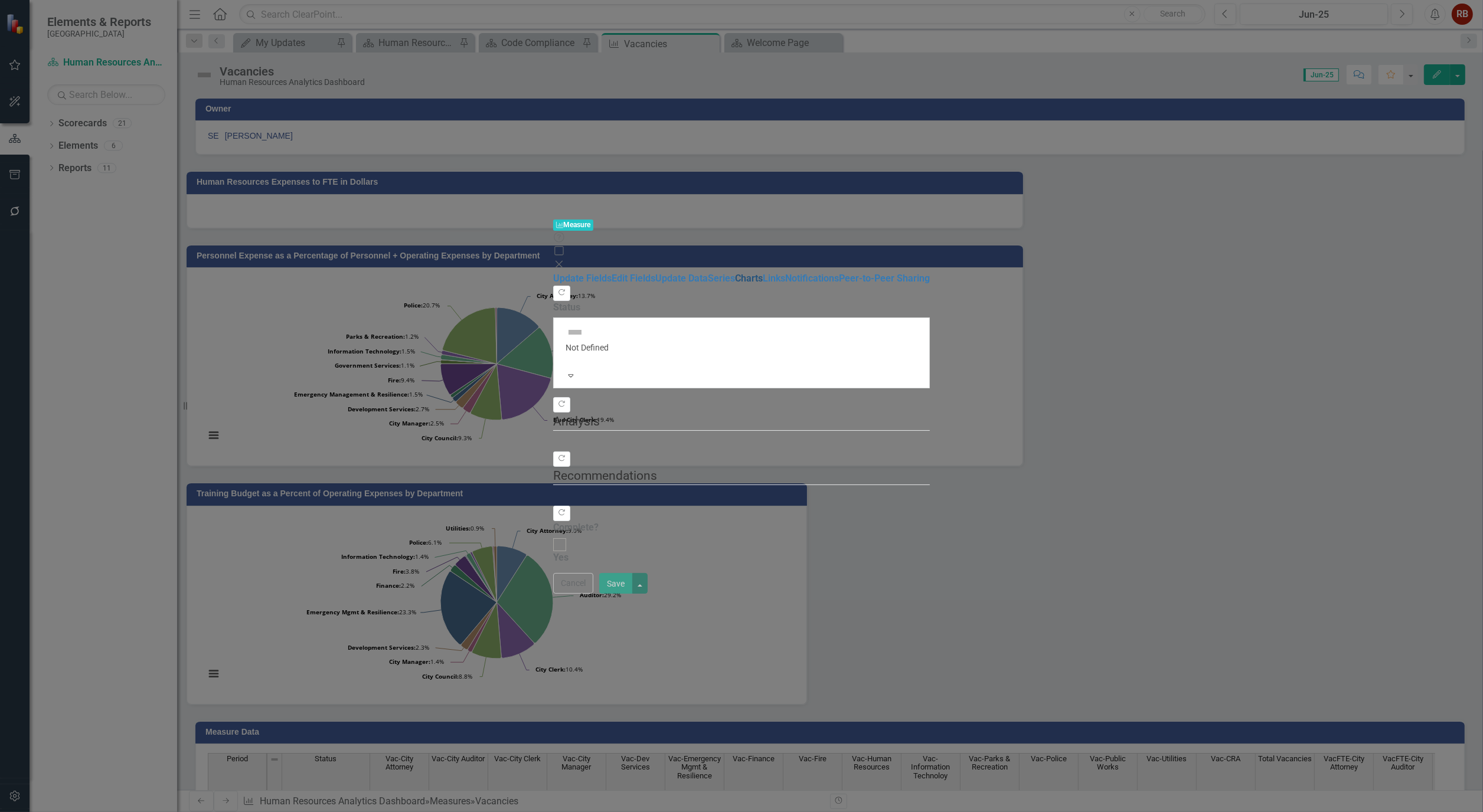
click at [735, 273] on link "Charts" at bounding box center [749, 279] width 28 height 11
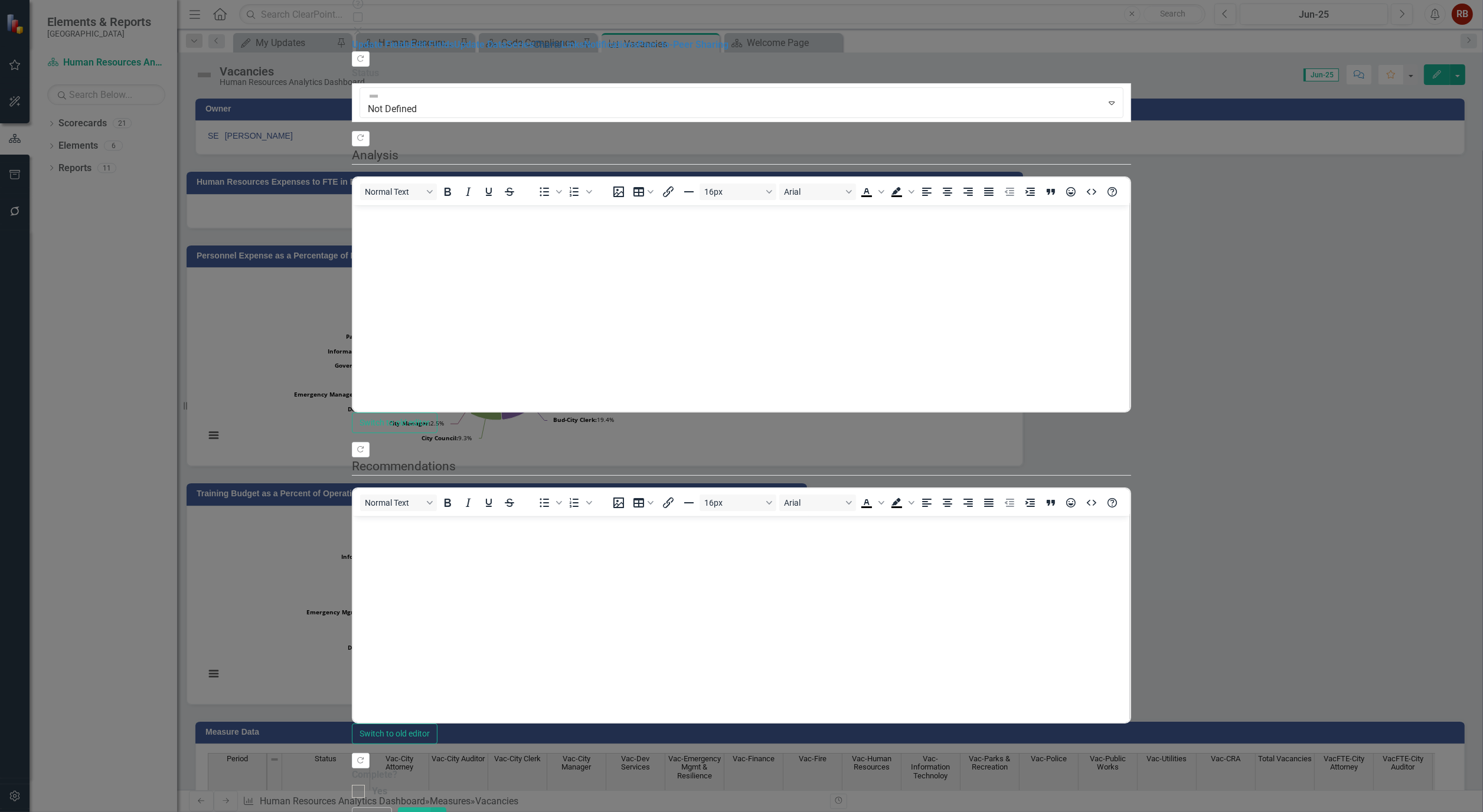
click at [533, 50] on link "Charts" at bounding box center [547, 45] width 28 height 11
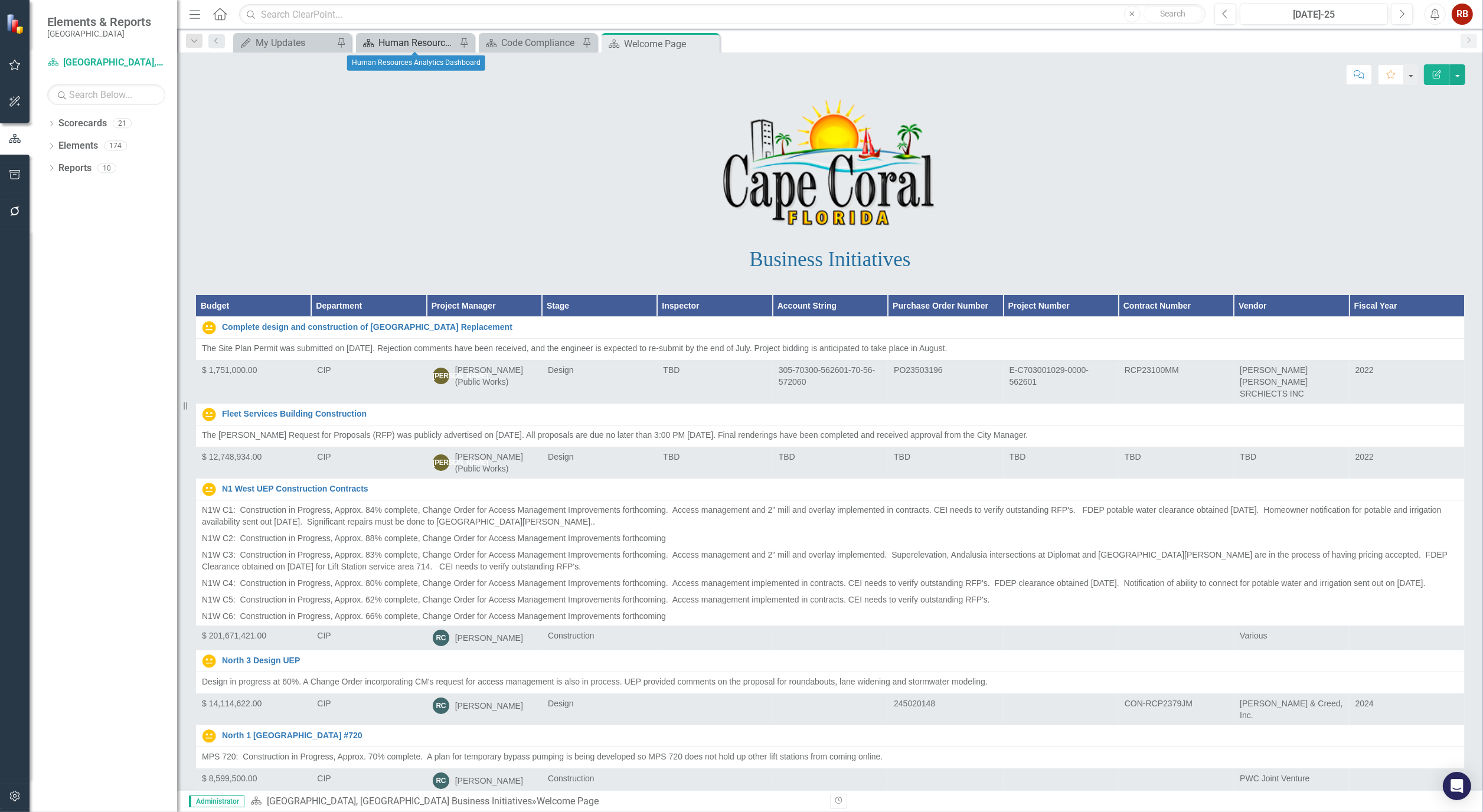
click at [426, 40] on div "Human Resources Analytics Dashboard" at bounding box center [417, 42] width 78 height 14
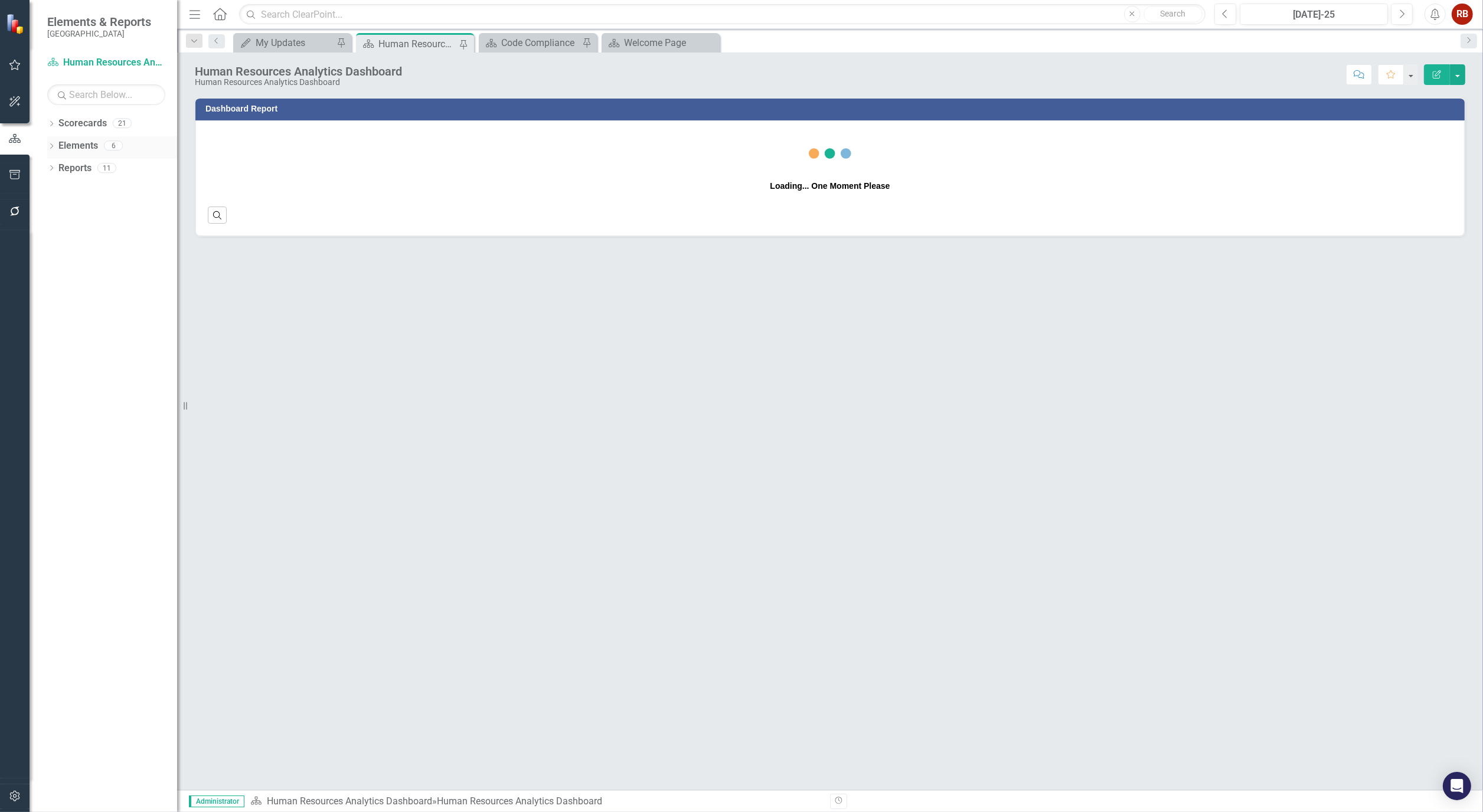
click at [51, 146] on icon "Dropdown" at bounding box center [51, 147] width 8 height 6
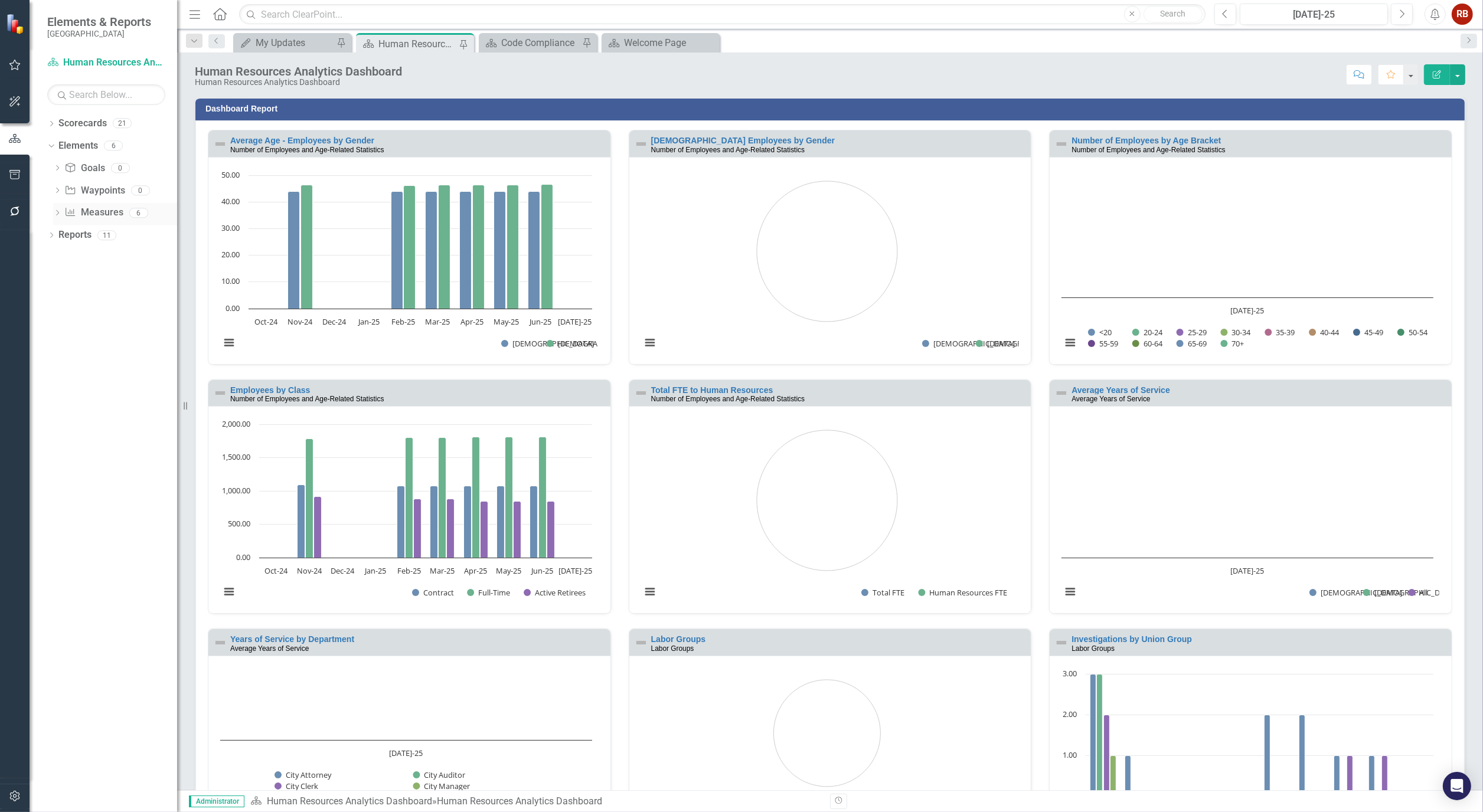
click at [58, 212] on icon at bounding box center [57, 212] width 3 height 5
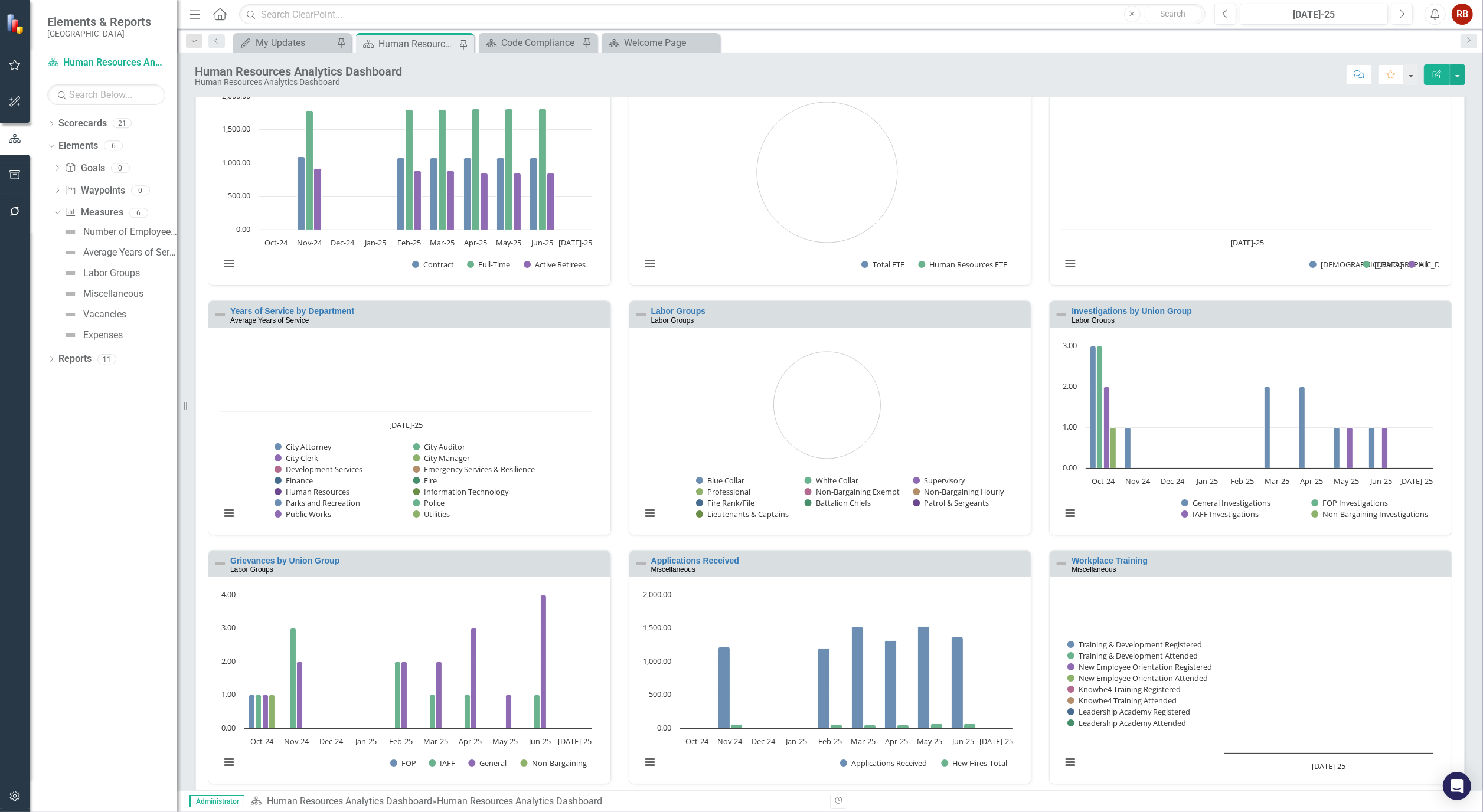
scroll to position [391, 0]
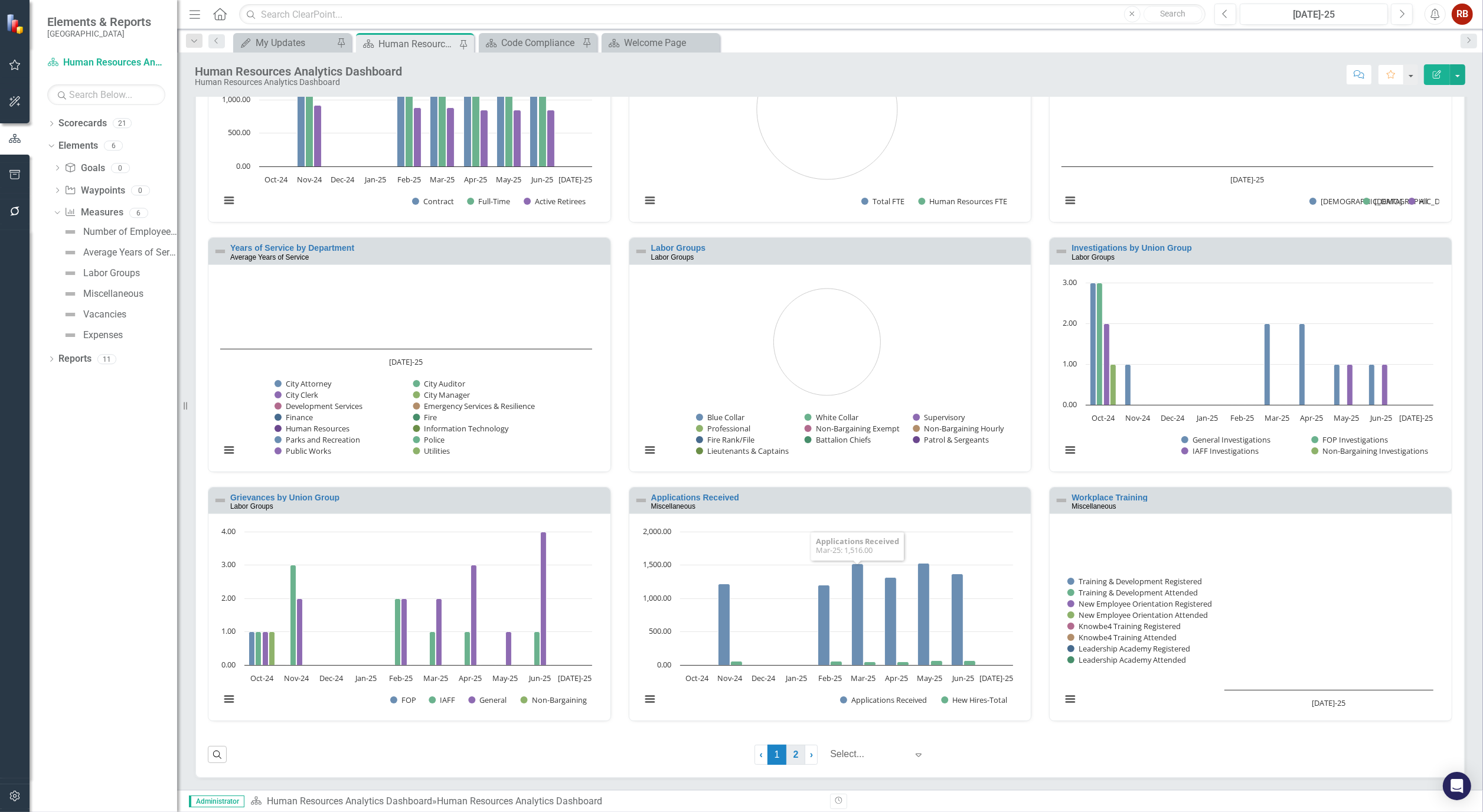
click at [789, 757] on link "2" at bounding box center [796, 755] width 19 height 20
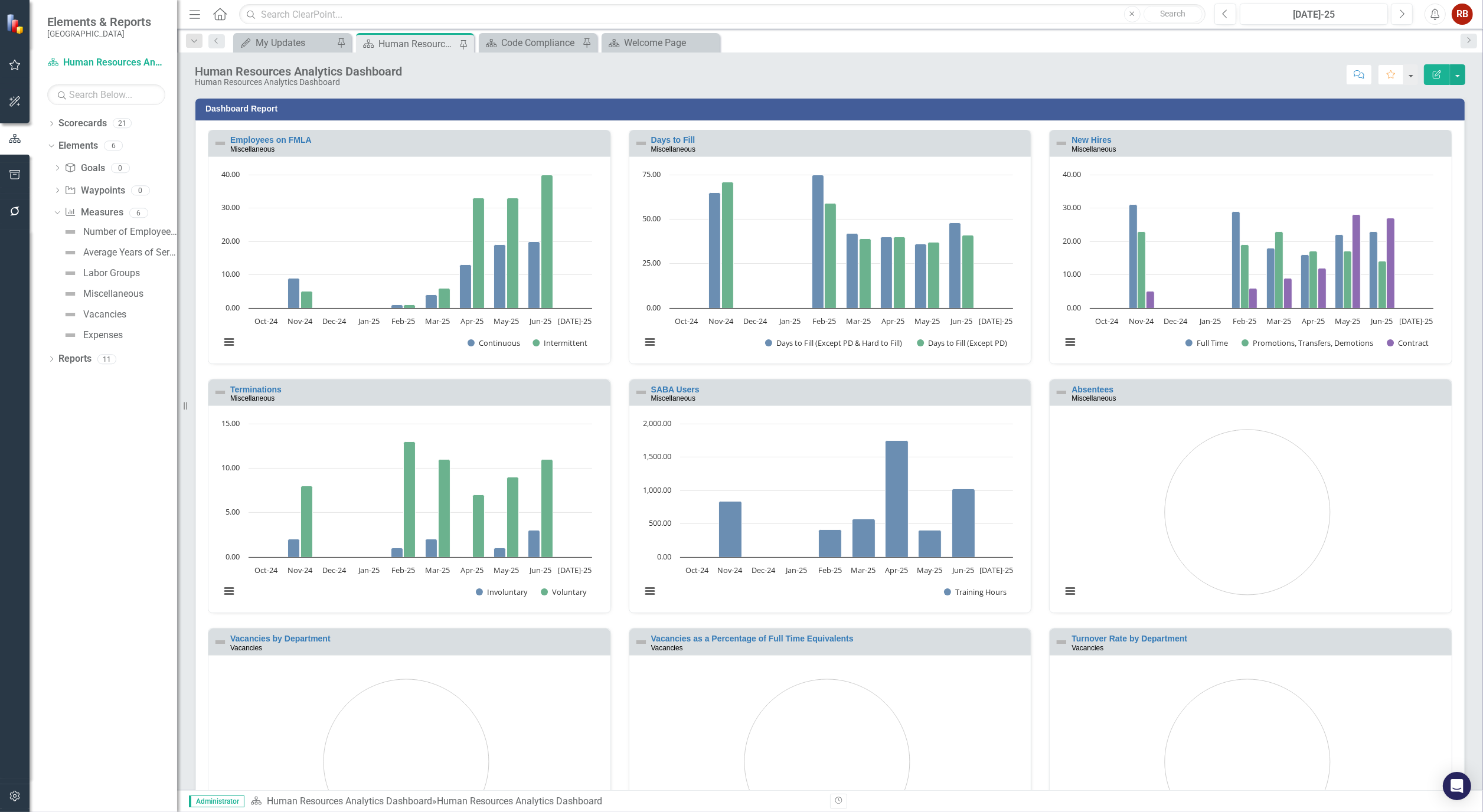
scroll to position [0, 0]
click at [115, 310] on div "Vacancies" at bounding box center [105, 315] width 43 height 11
